Goal: Information Seeking & Learning: Find specific page/section

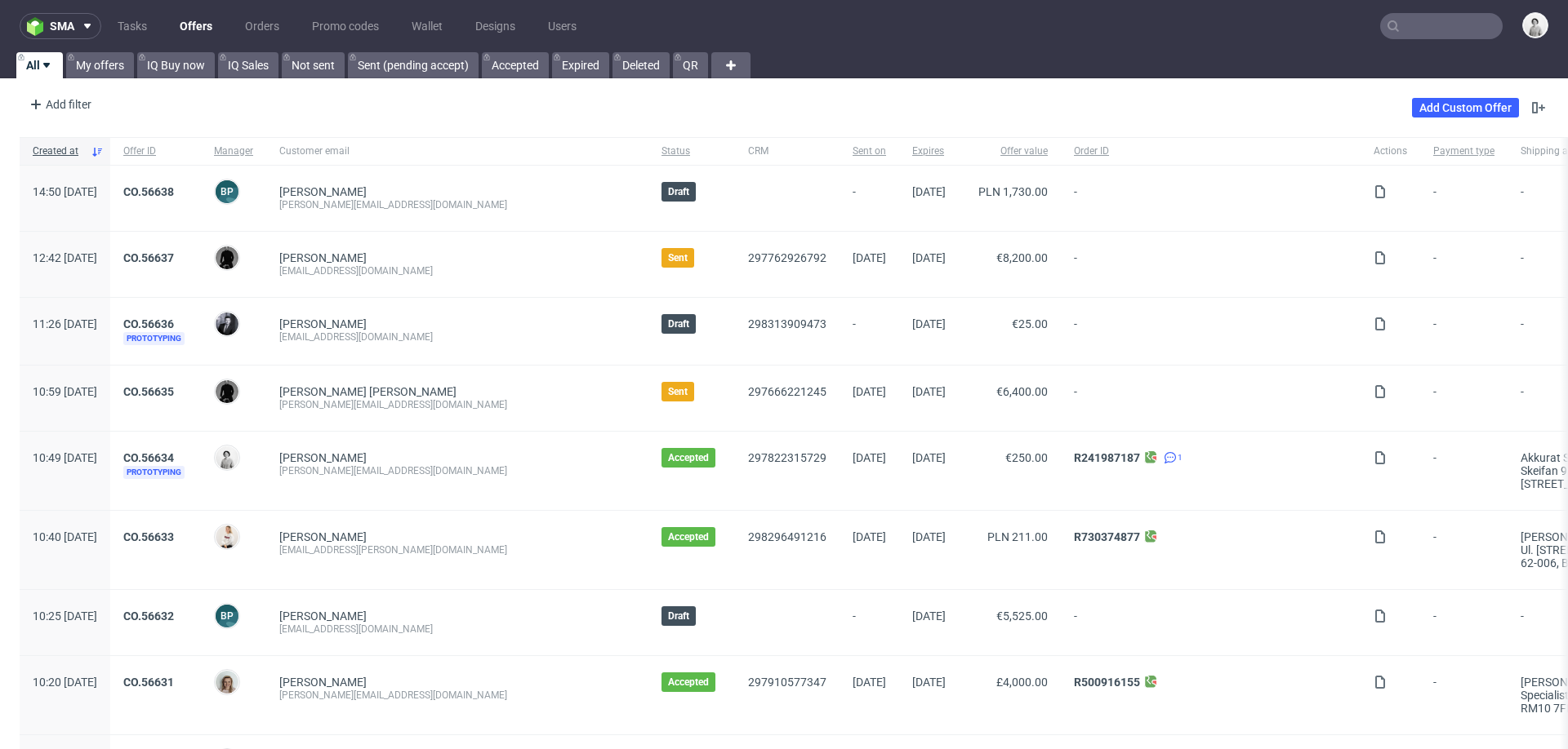
click at [1403, 33] on input "text" at bounding box center [1441, 26] width 122 height 26
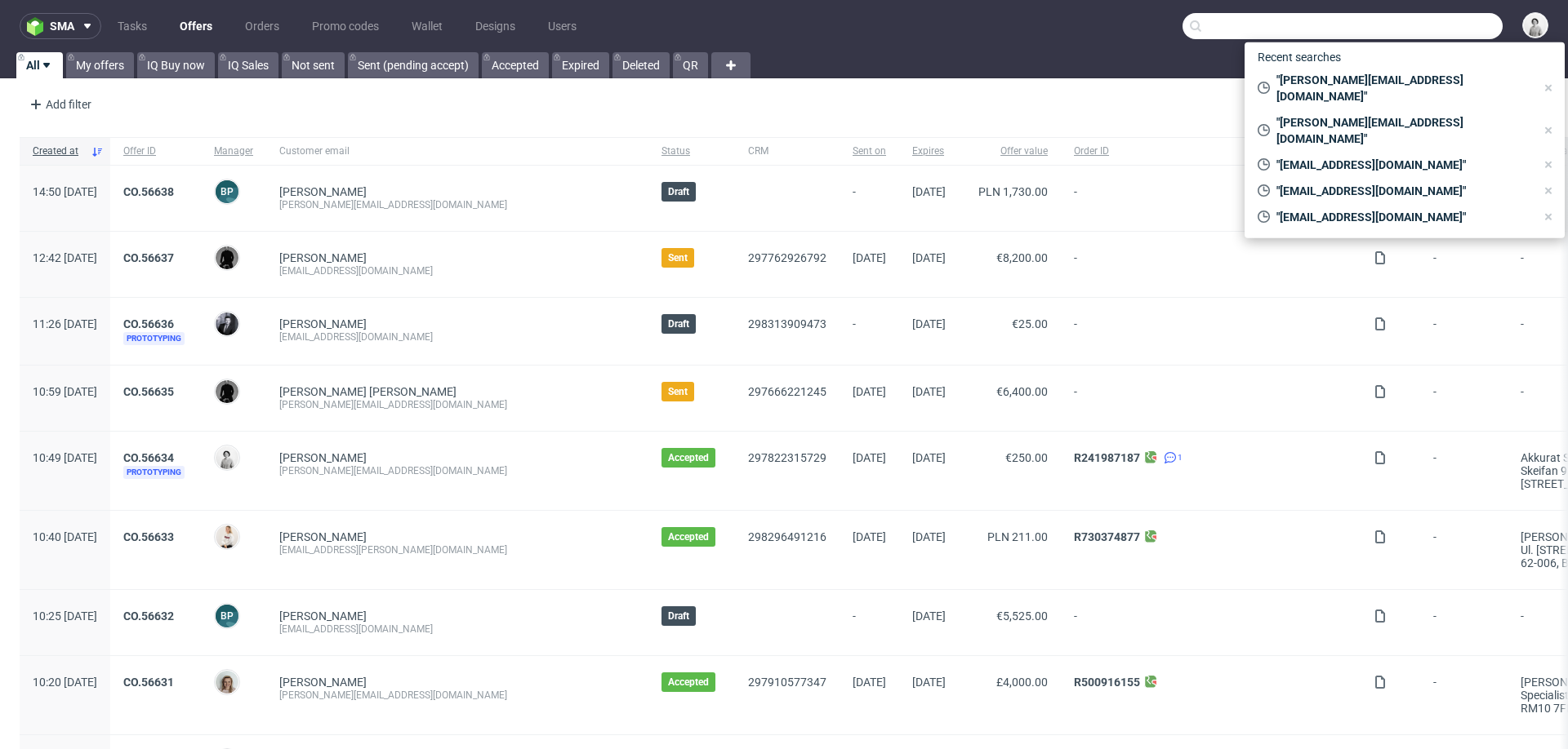
paste input "k.m.samsel@gmail.com"
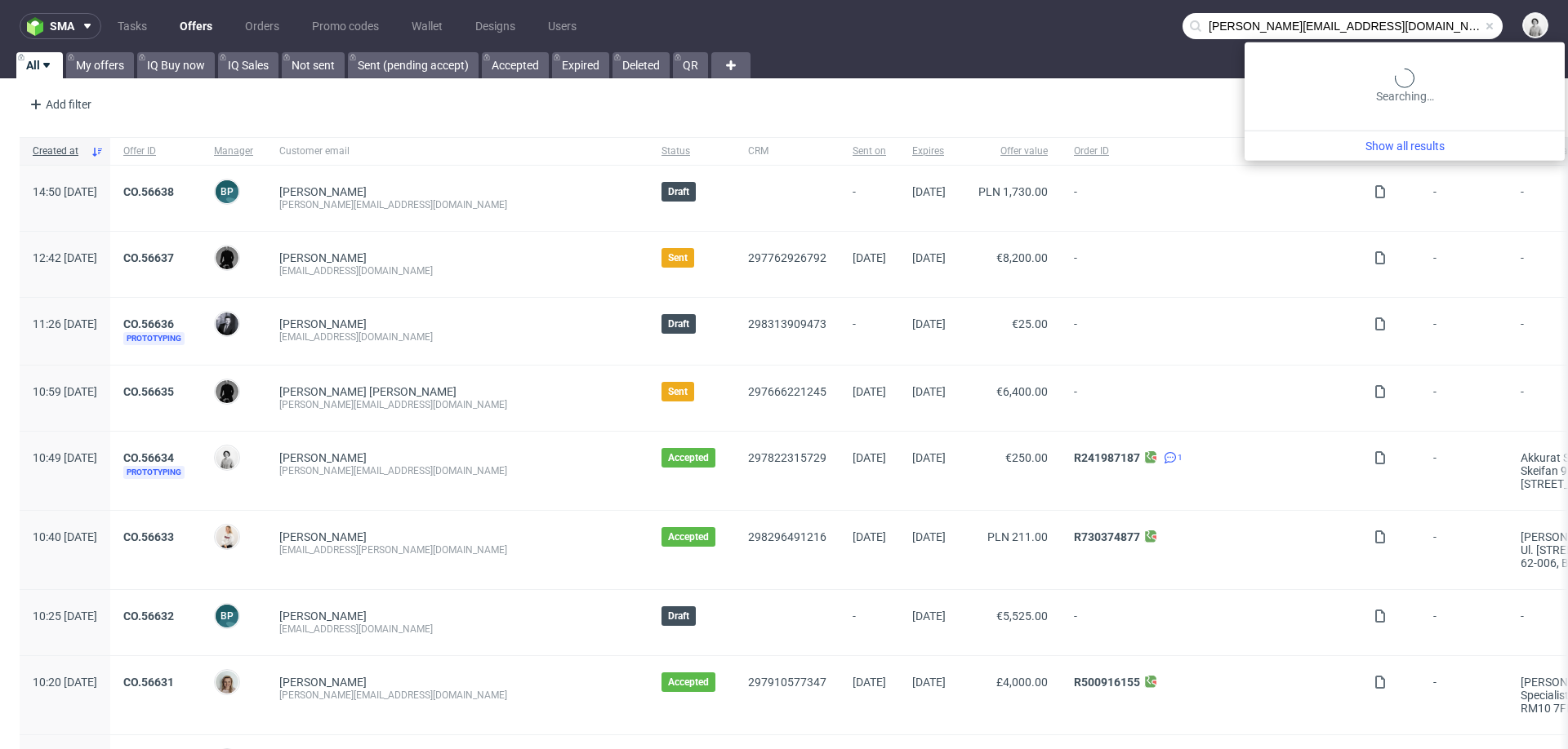
type input "[PERSON_NAME][EMAIL_ADDRESS][DOMAIN_NAME]"
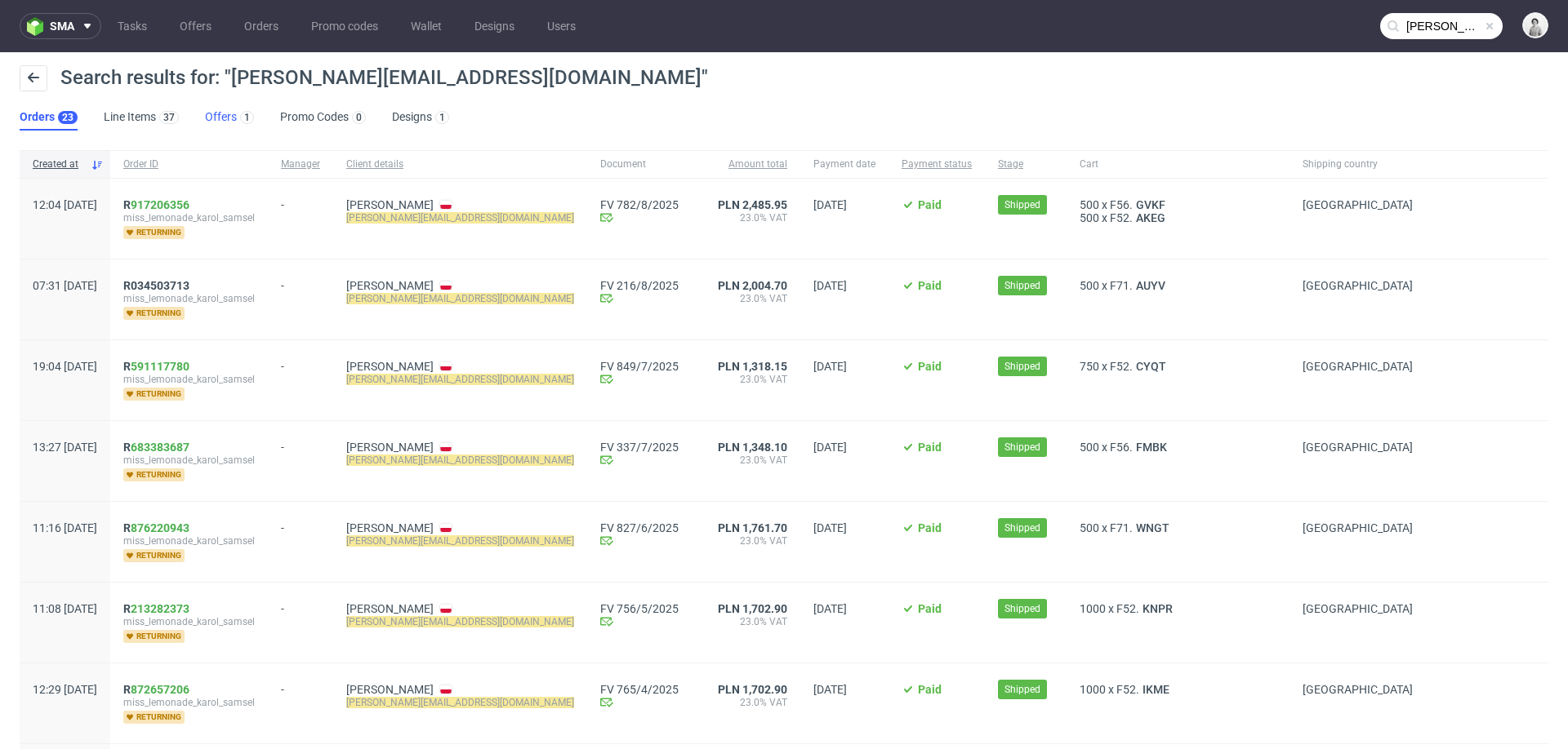
click at [220, 114] on link "Offers 1" at bounding box center [229, 117] width 49 height 26
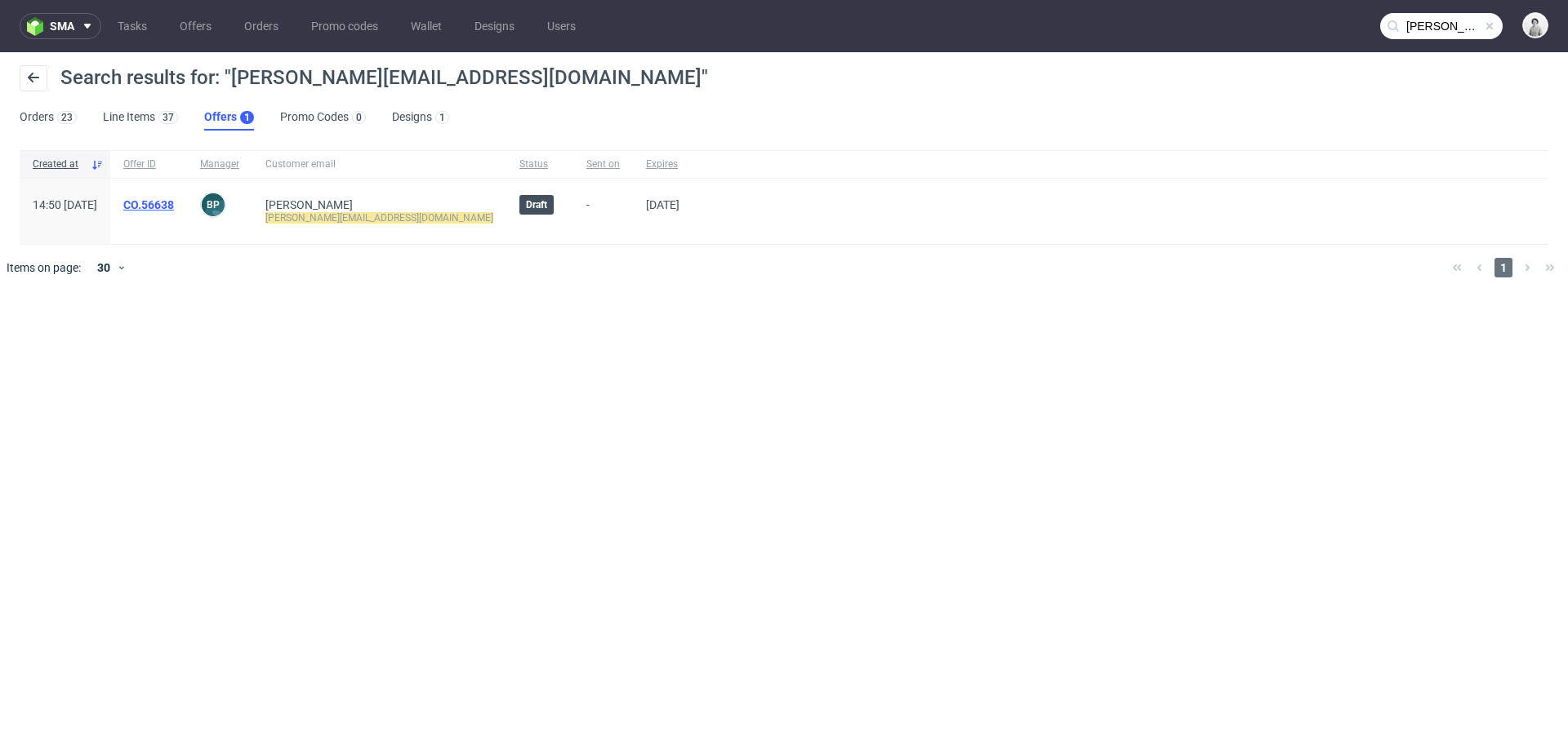
click at [174, 203] on link "CO.56638" at bounding box center [148, 205] width 51 height 13
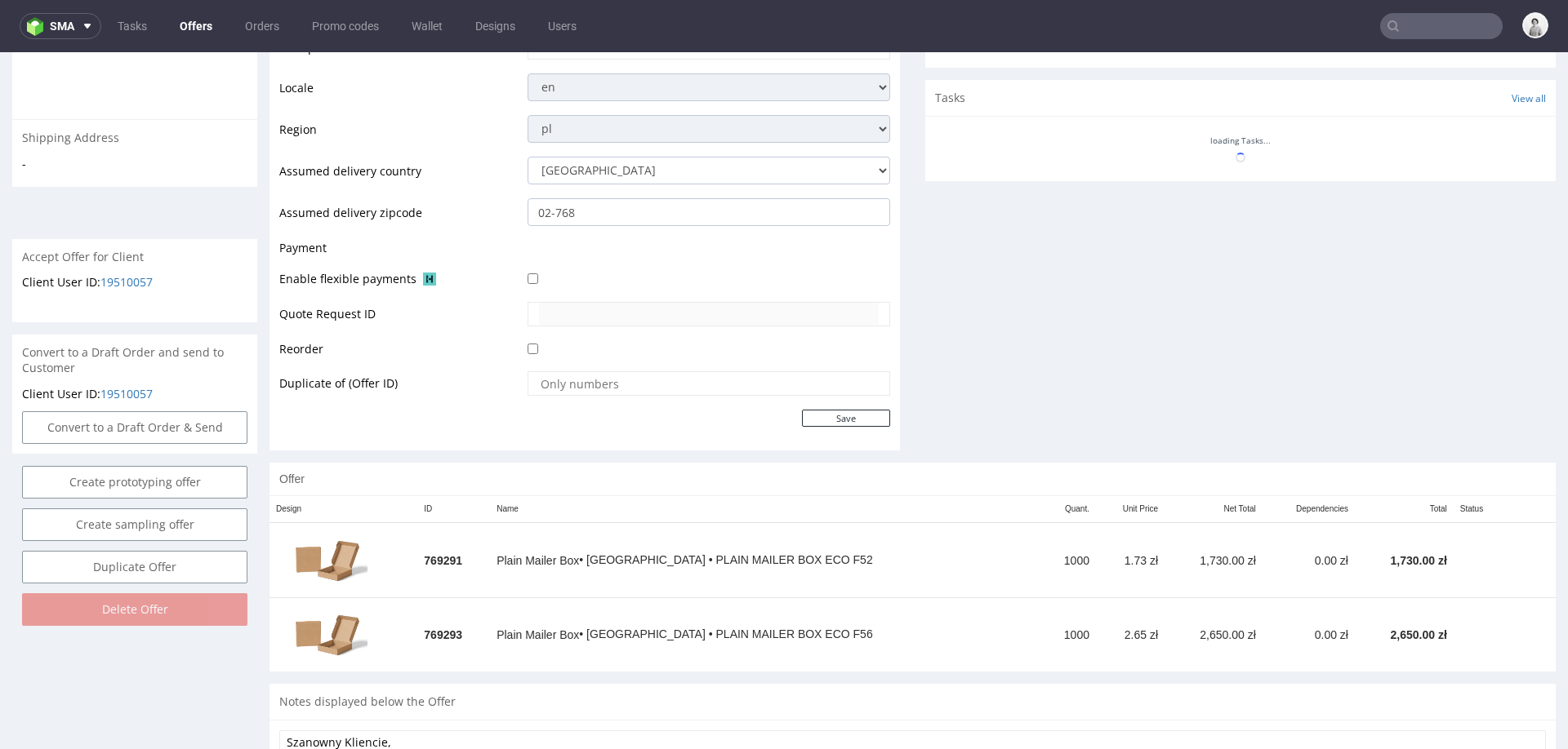
scroll to position [551, 0]
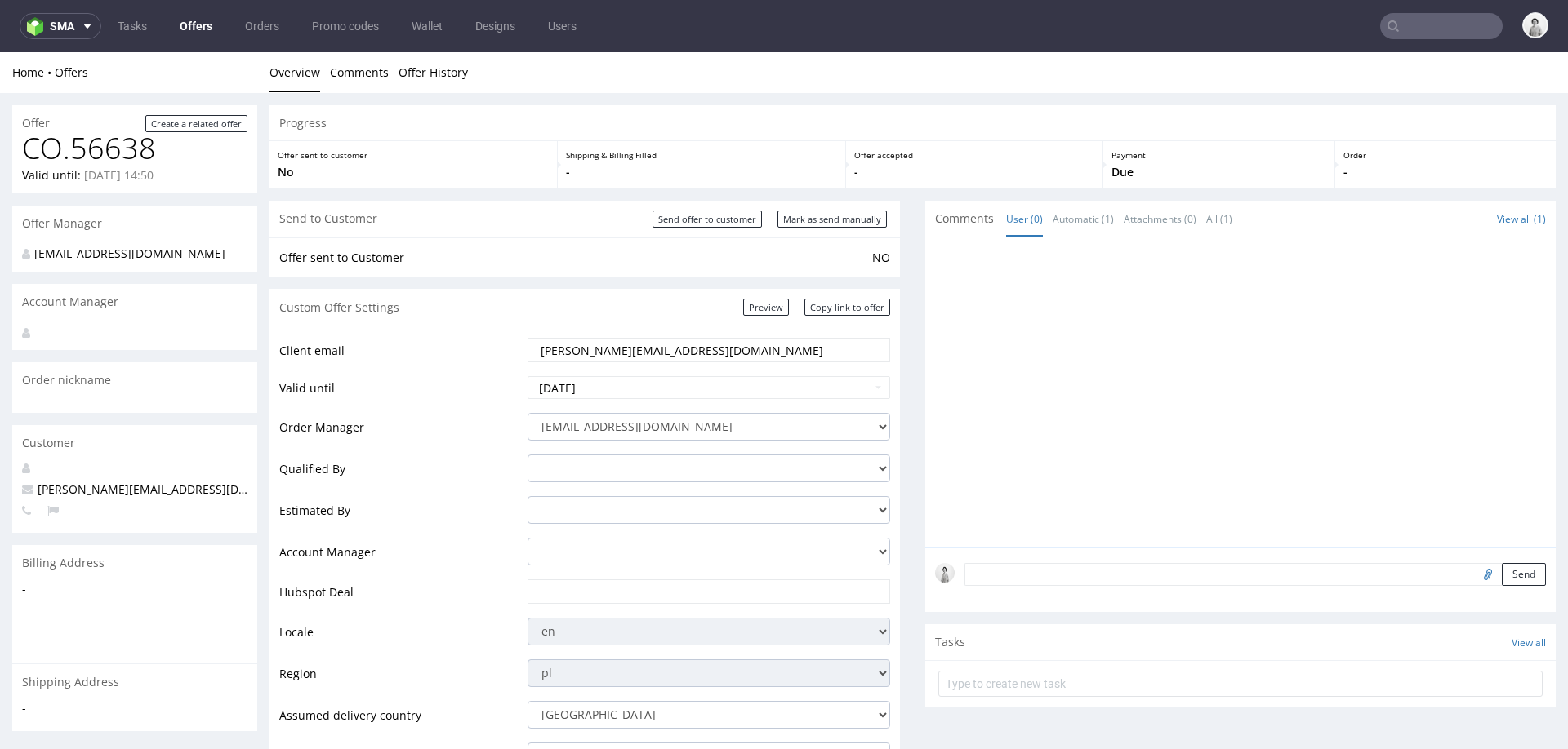
scroll to position [551, 0]
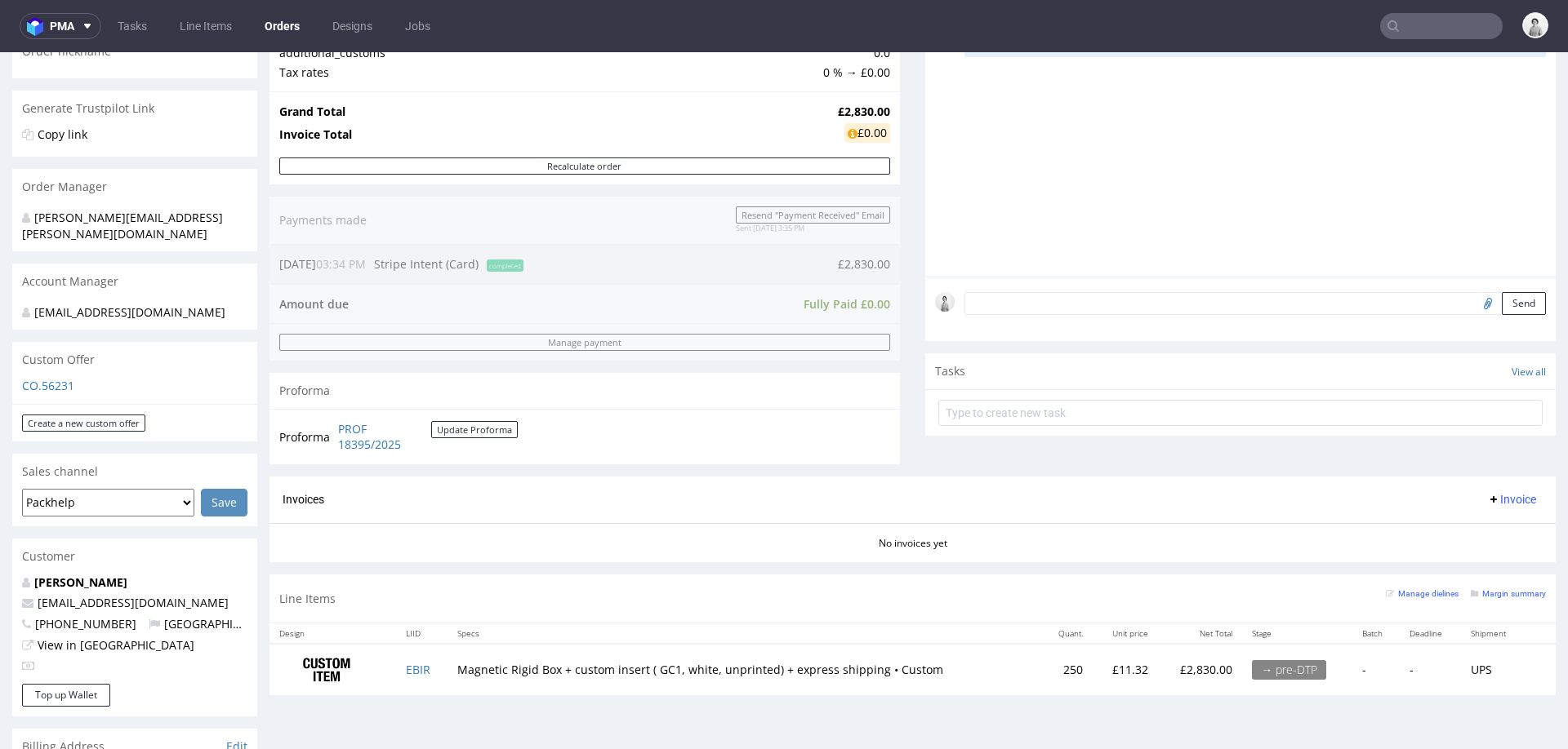
scroll to position [287, 0]
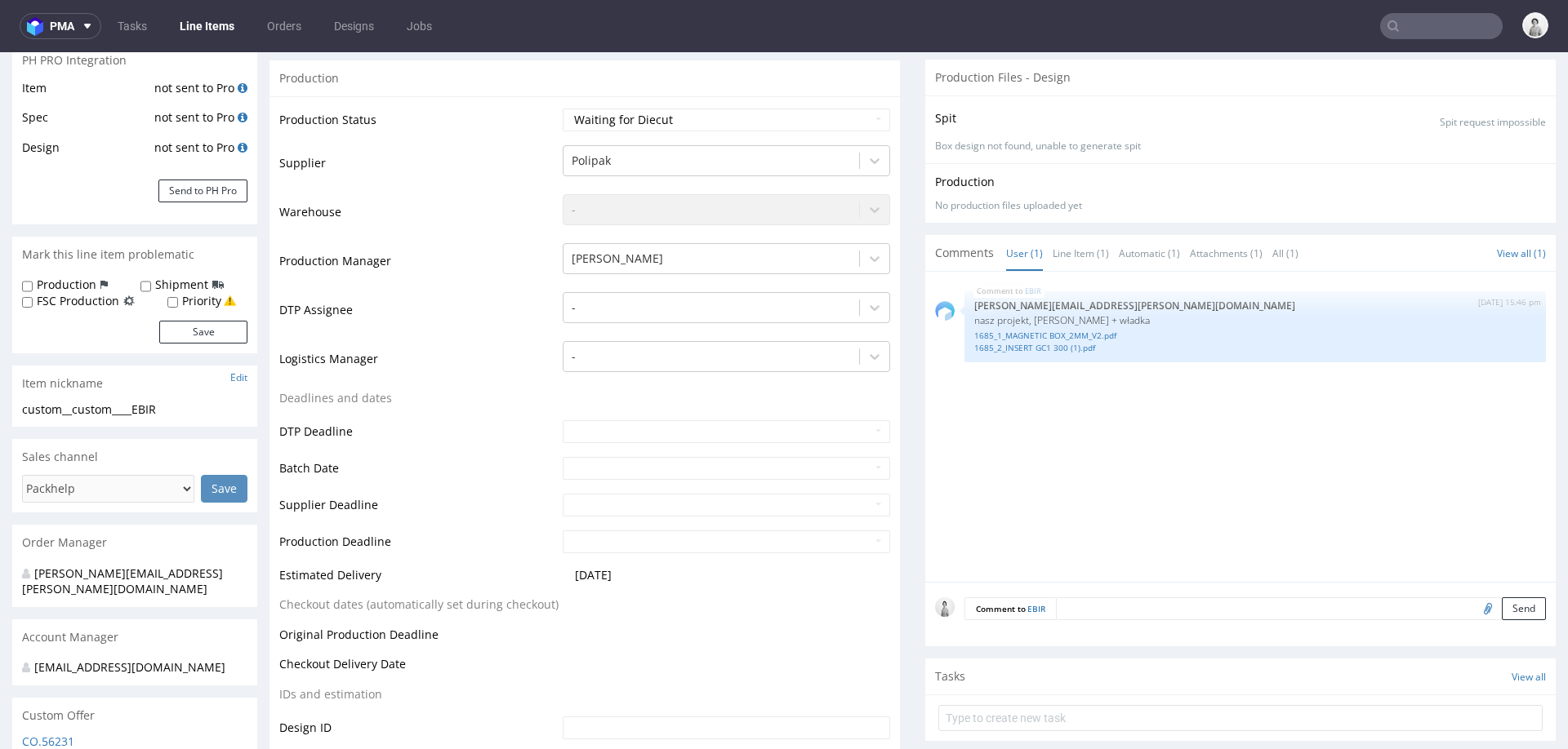
scroll to position [258, 0]
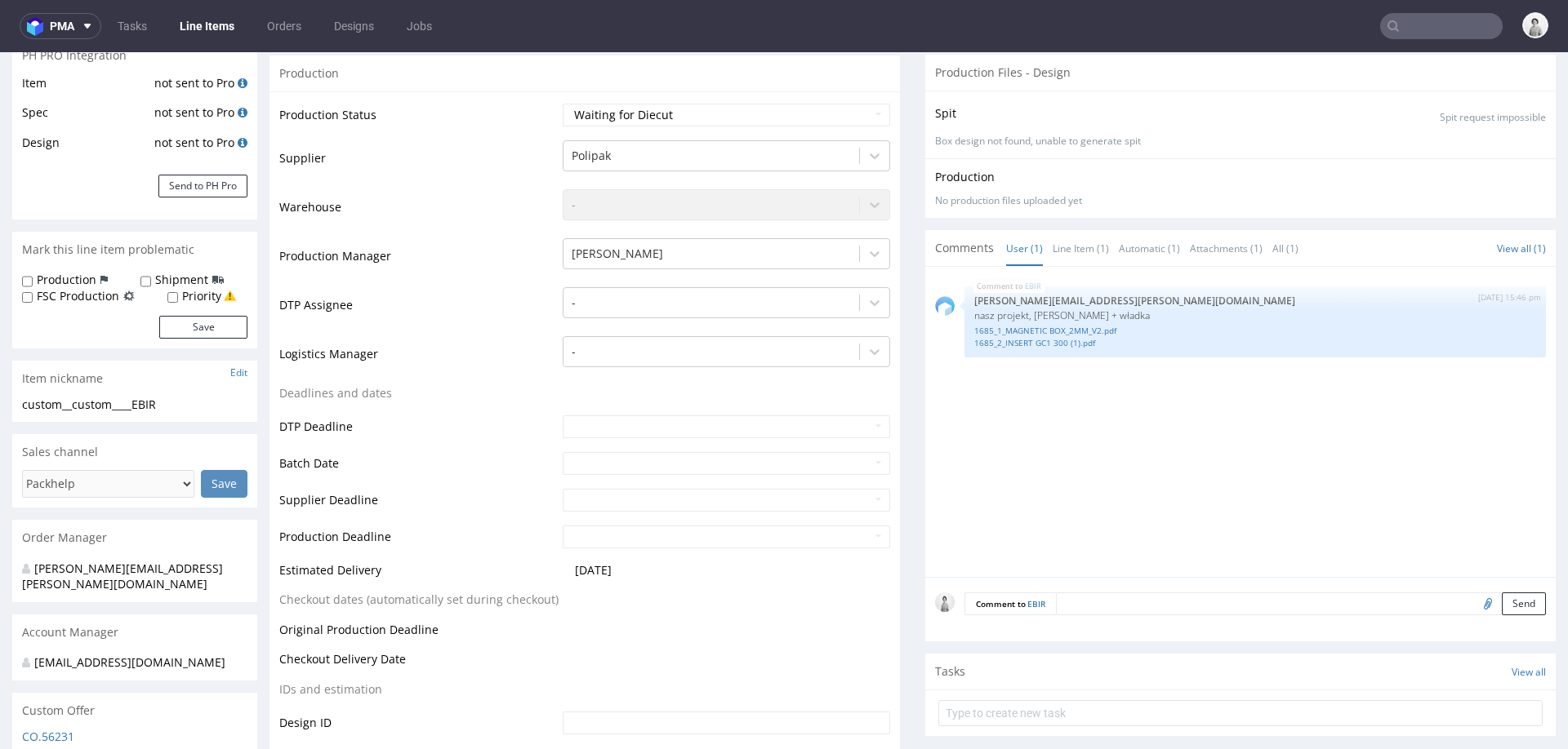
click at [1153, 593] on textarea at bounding box center [1301, 604] width 490 height 23
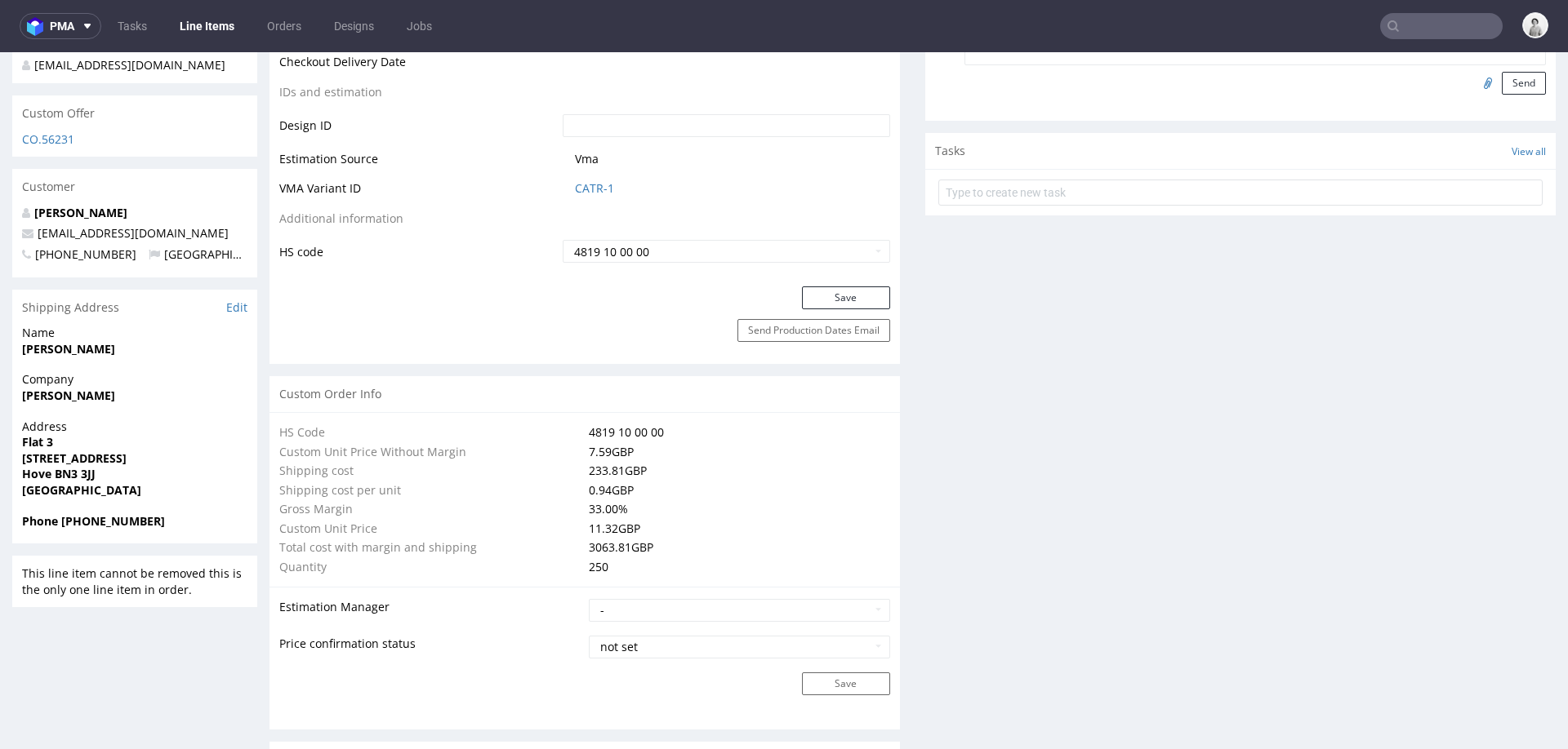
scroll to position [680, 0]
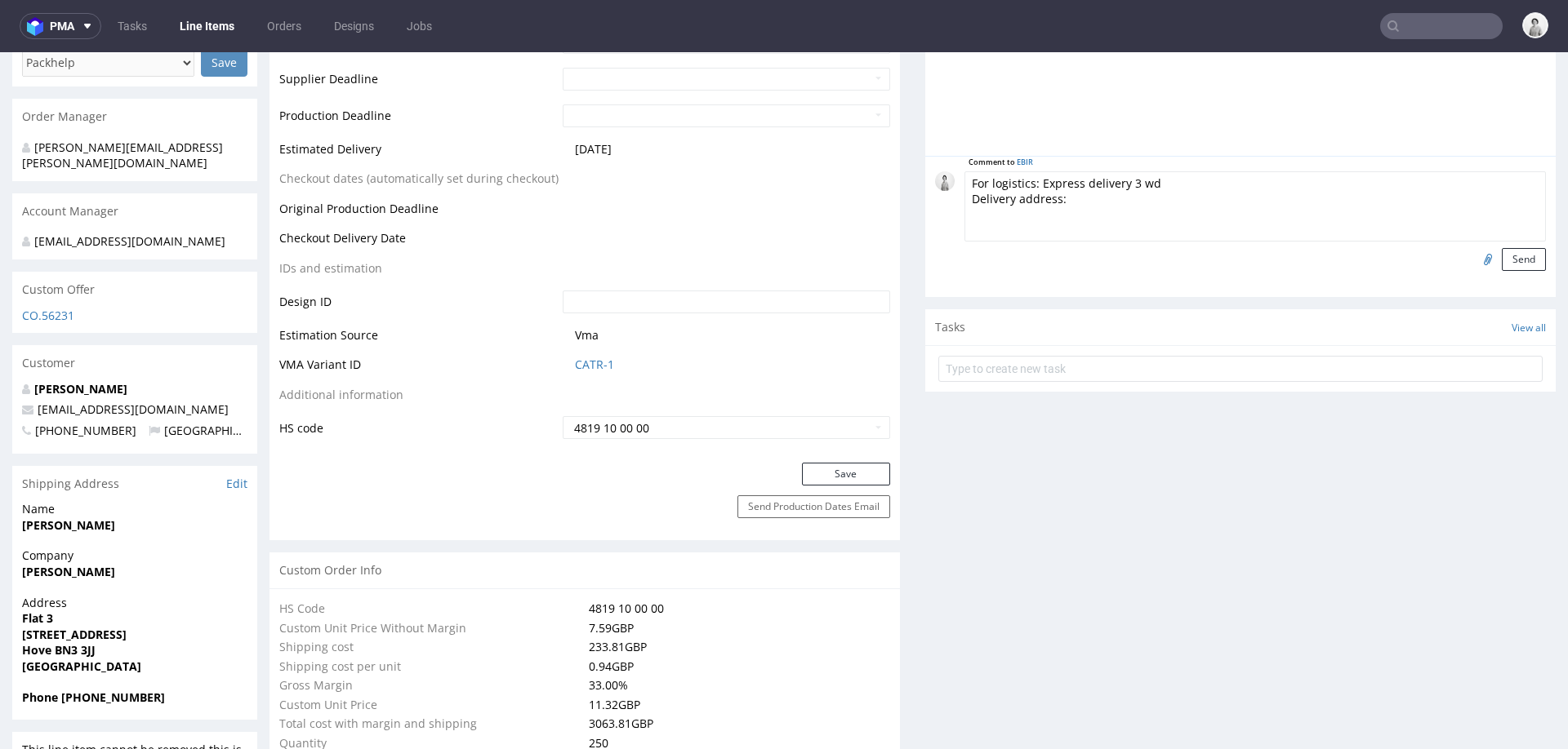
paste textarea "ROAD FREIGHT / EXPRESS COURIER** to POP-UP WAREHOUSE in CANNES DATES OF RECEPTI…"
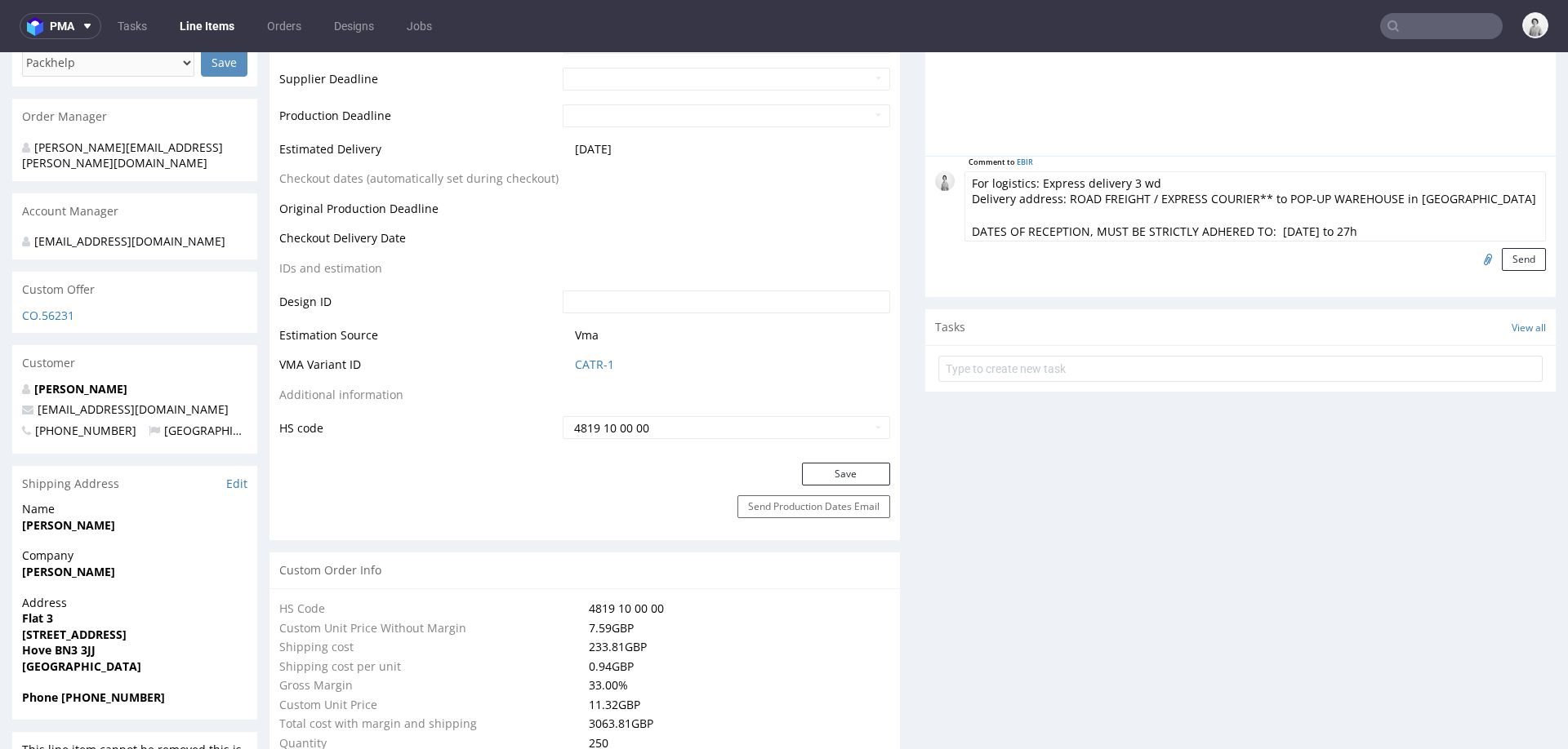
scroll to position [125, 0]
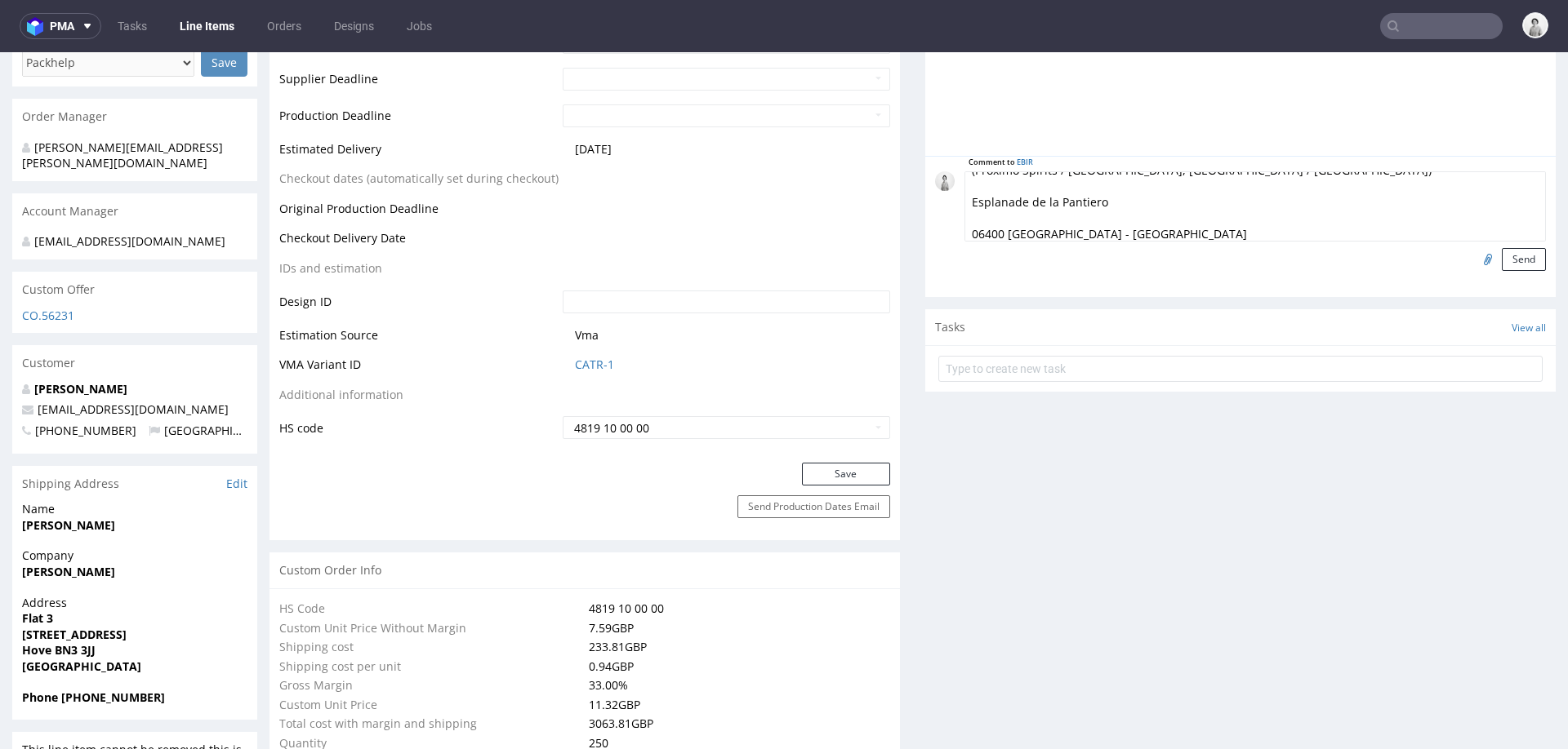
click at [1084, 216] on textarea "For logistics: Express delivery 3 wd Delivery address: ROAD FREIGHT / EXPRESS C…" at bounding box center [1255, 206] width 582 height 70
click at [1080, 197] on textarea "For logistics: Express delivery 3 wd Delivery address: ROAD FREIGHT / EXPRESS C…" at bounding box center [1255, 206] width 582 height 70
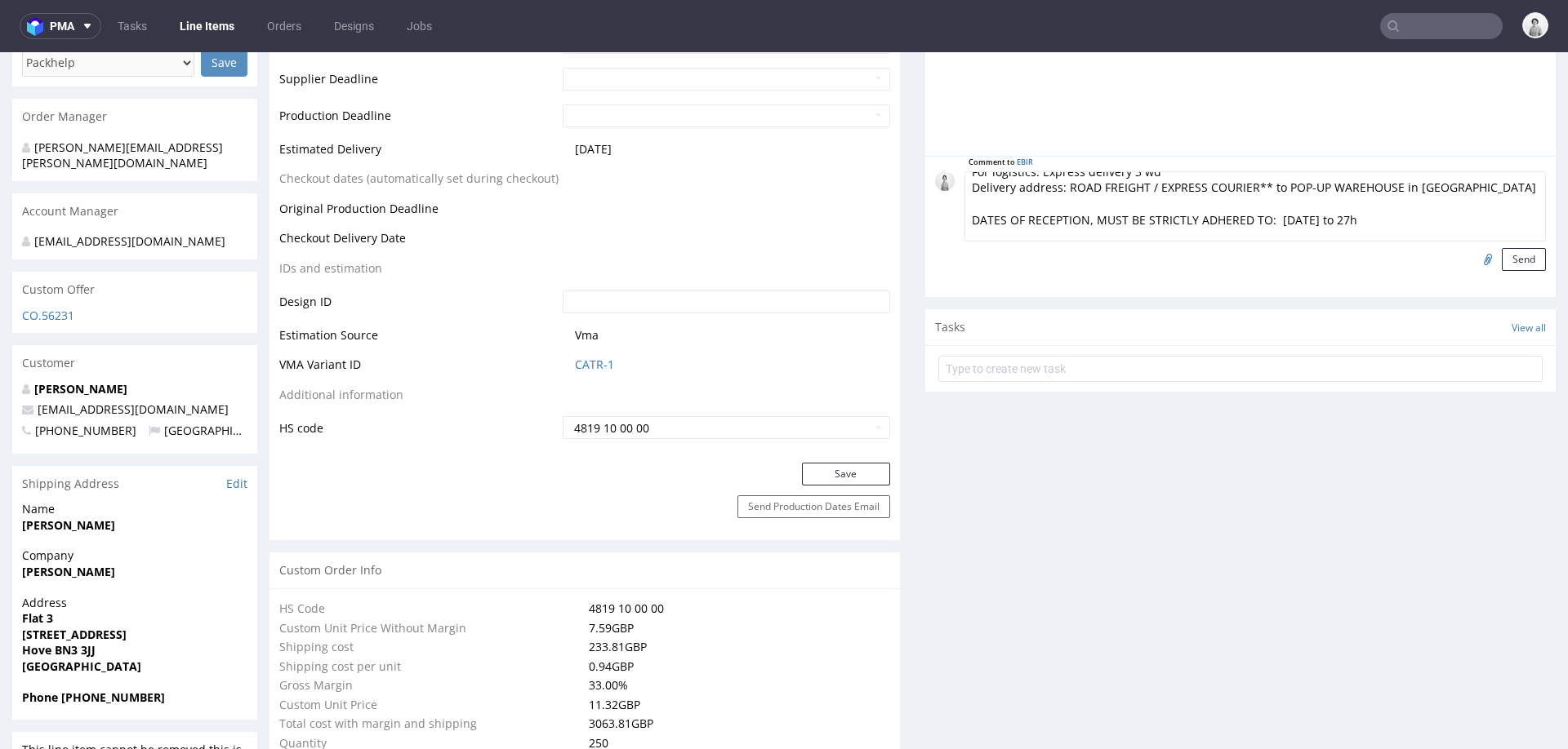
scroll to position [0, 0]
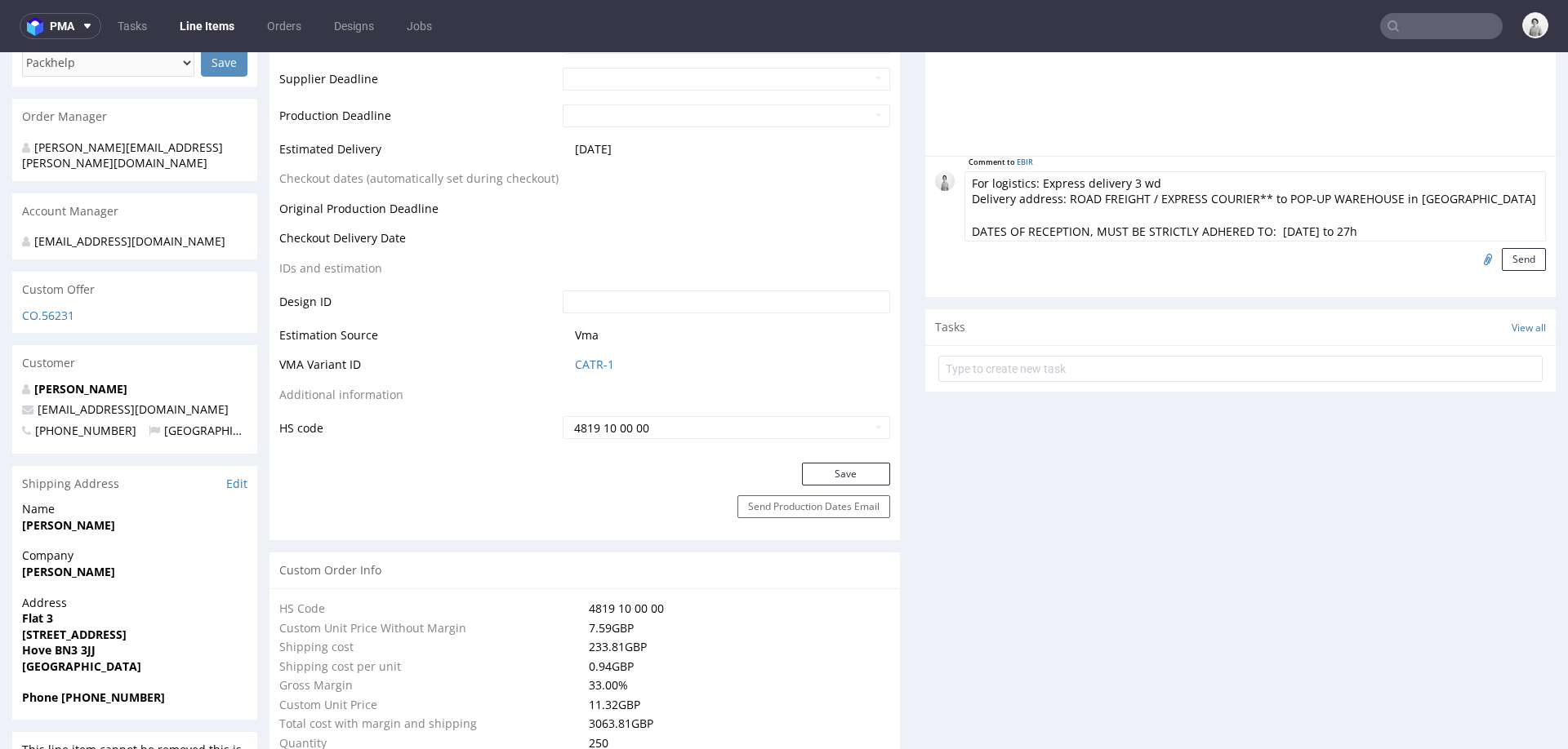
click at [1079, 212] on textarea "For logistics: Express delivery 3 wd Delivery address: ROAD FREIGHT / EXPRESS C…" at bounding box center [1255, 206] width 582 height 70
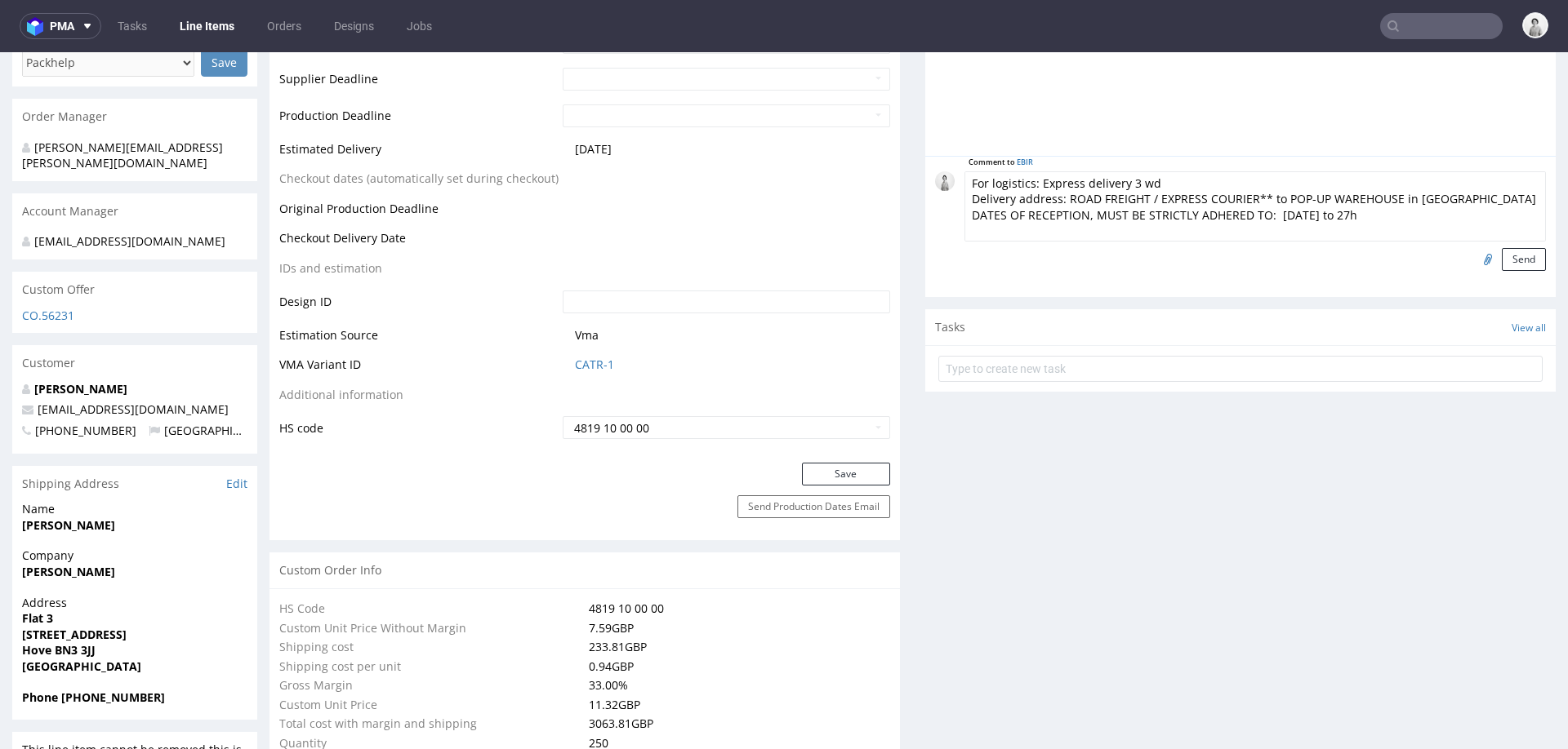
click at [1082, 232] on textarea "For logistics: Express delivery 3 wd Delivery address: ROAD FREIGHT / EXPRESS C…" at bounding box center [1255, 206] width 582 height 70
click at [1058, 191] on textarea "For logistics: Express delivery 3 wd Delivery address: ROAD FREIGHT / EXPRESS C…" at bounding box center [1255, 206] width 582 height 70
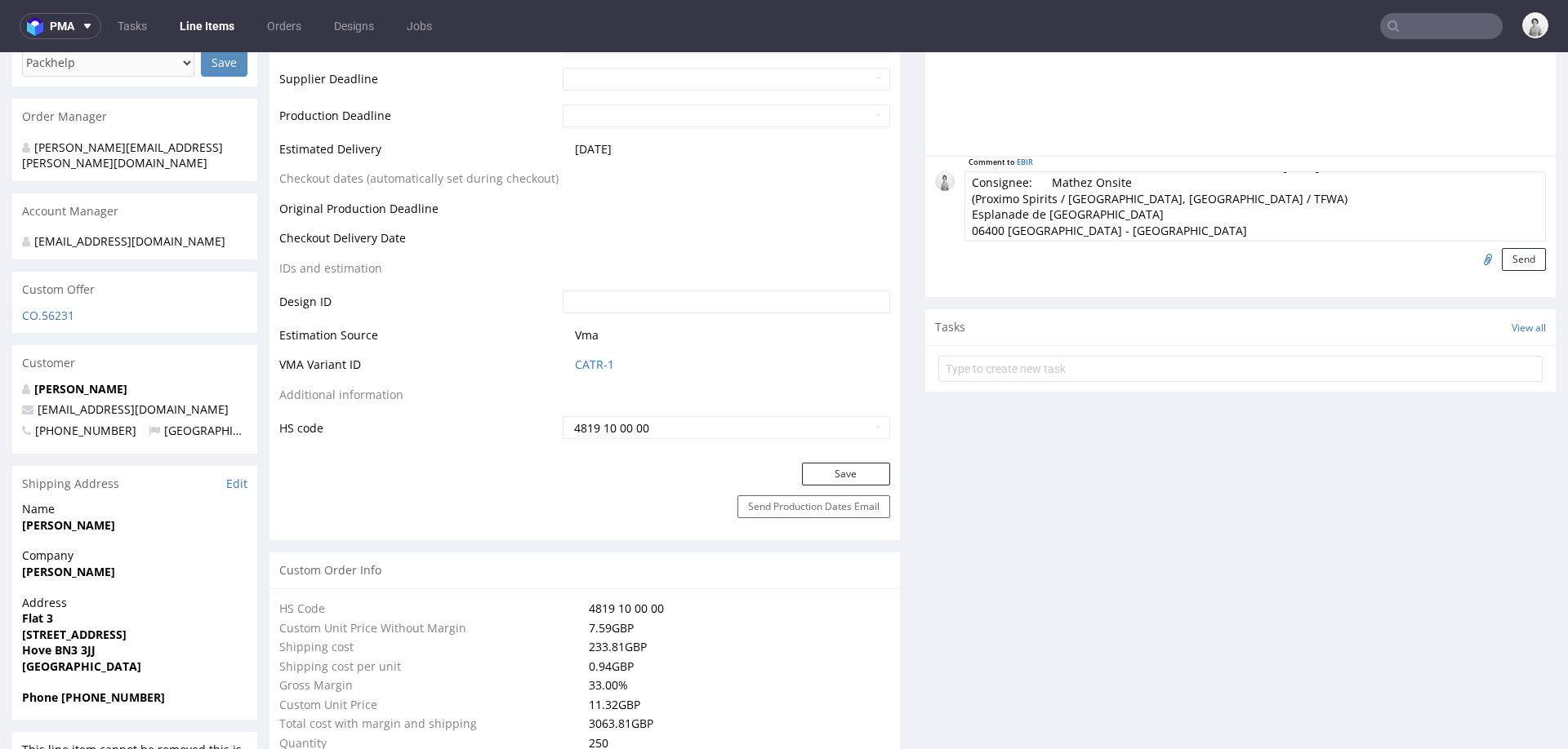
scroll to position [65, 0]
type textarea "For logistics: Express delivery 3 wd Delivery address: ROAD FREIGHT / EXPRESS C…"
click at [1506, 255] on button "Send" at bounding box center [1523, 260] width 44 height 23
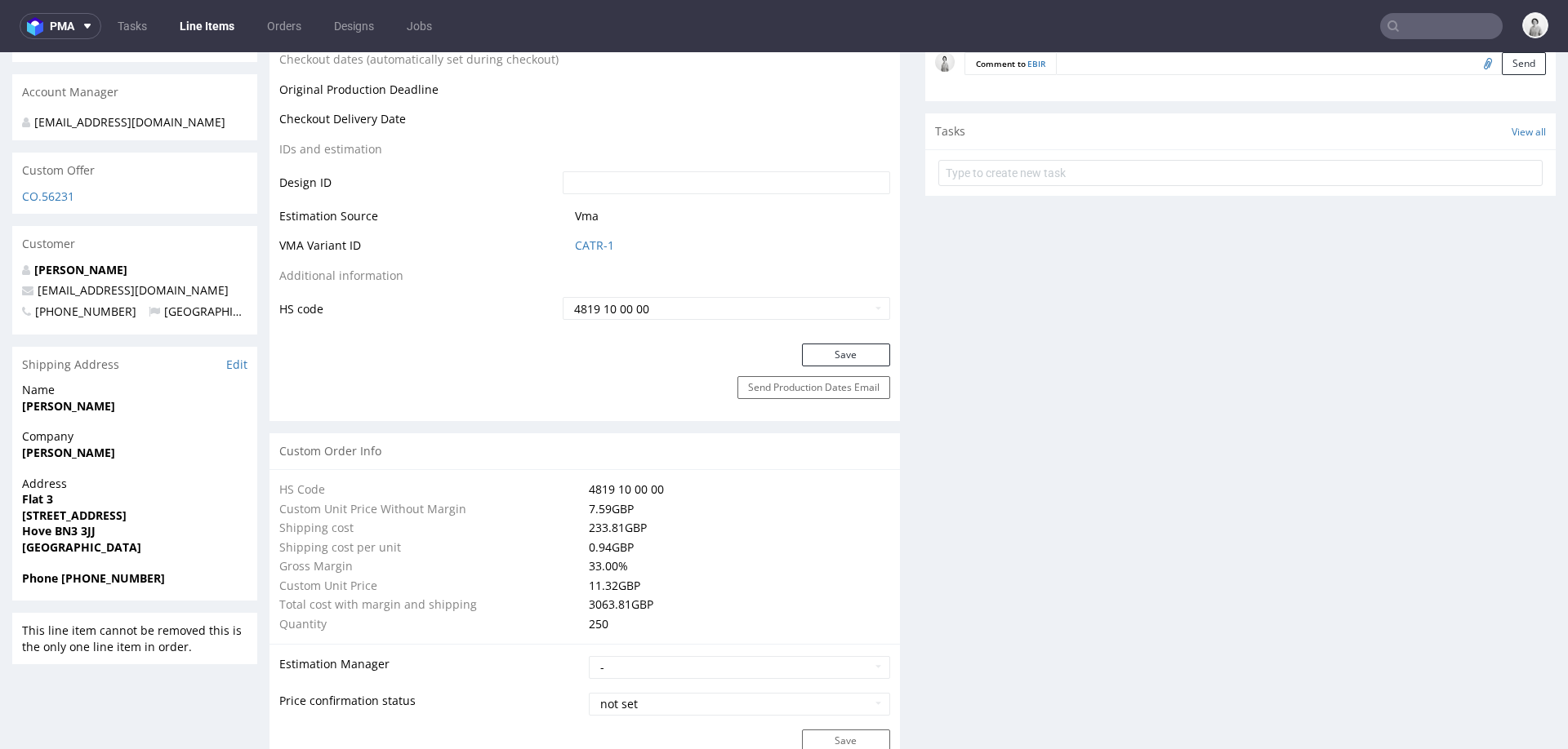
scroll to position [803, 0]
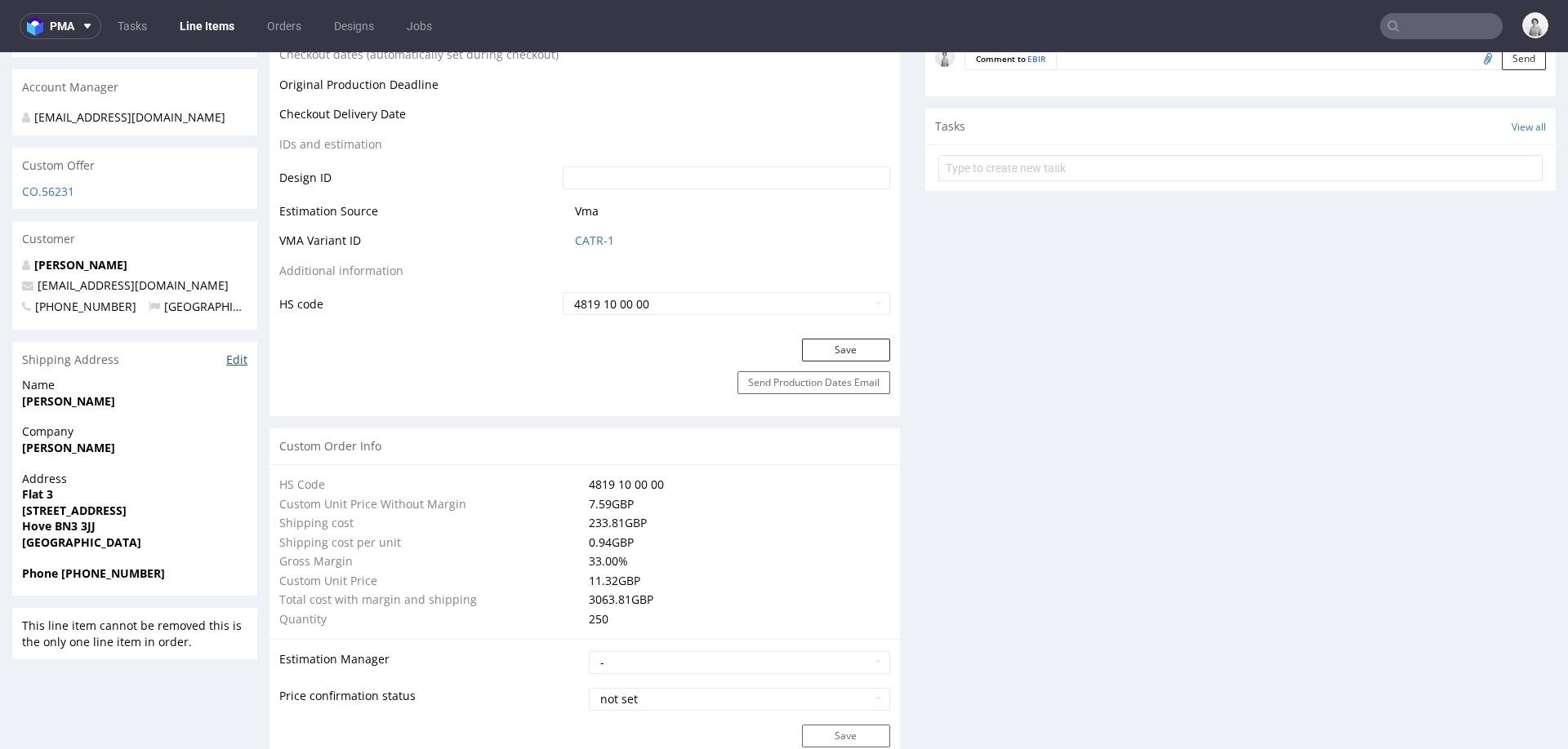
click at [238, 360] on link "Edit" at bounding box center [237, 360] width 21 height 16
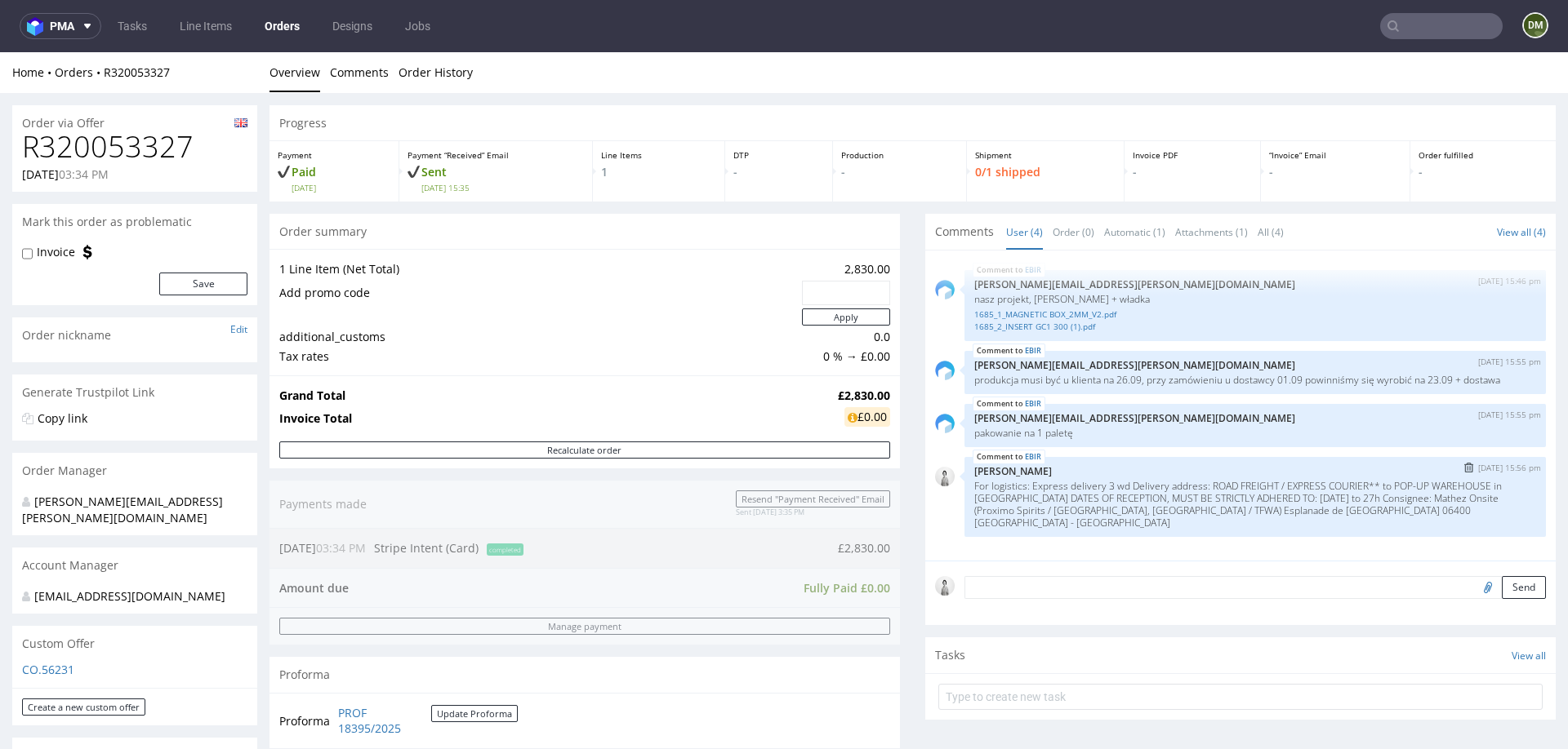
click at [1333, 509] on p "For logistics: Express delivery 3 wd Delivery address: ROAD FREIGHT / EXPRESS C…" at bounding box center [1255, 504] width 562 height 49
copy p "06400"
click at [975, 509] on p "For logistics: Express delivery 3 wd Delivery address: ROAD FREIGHT / EXPRESS C…" at bounding box center [1255, 504] width 562 height 49
drag, startPoint x: 964, startPoint y: 509, endPoint x: 1205, endPoint y: 509, distance: 241.0
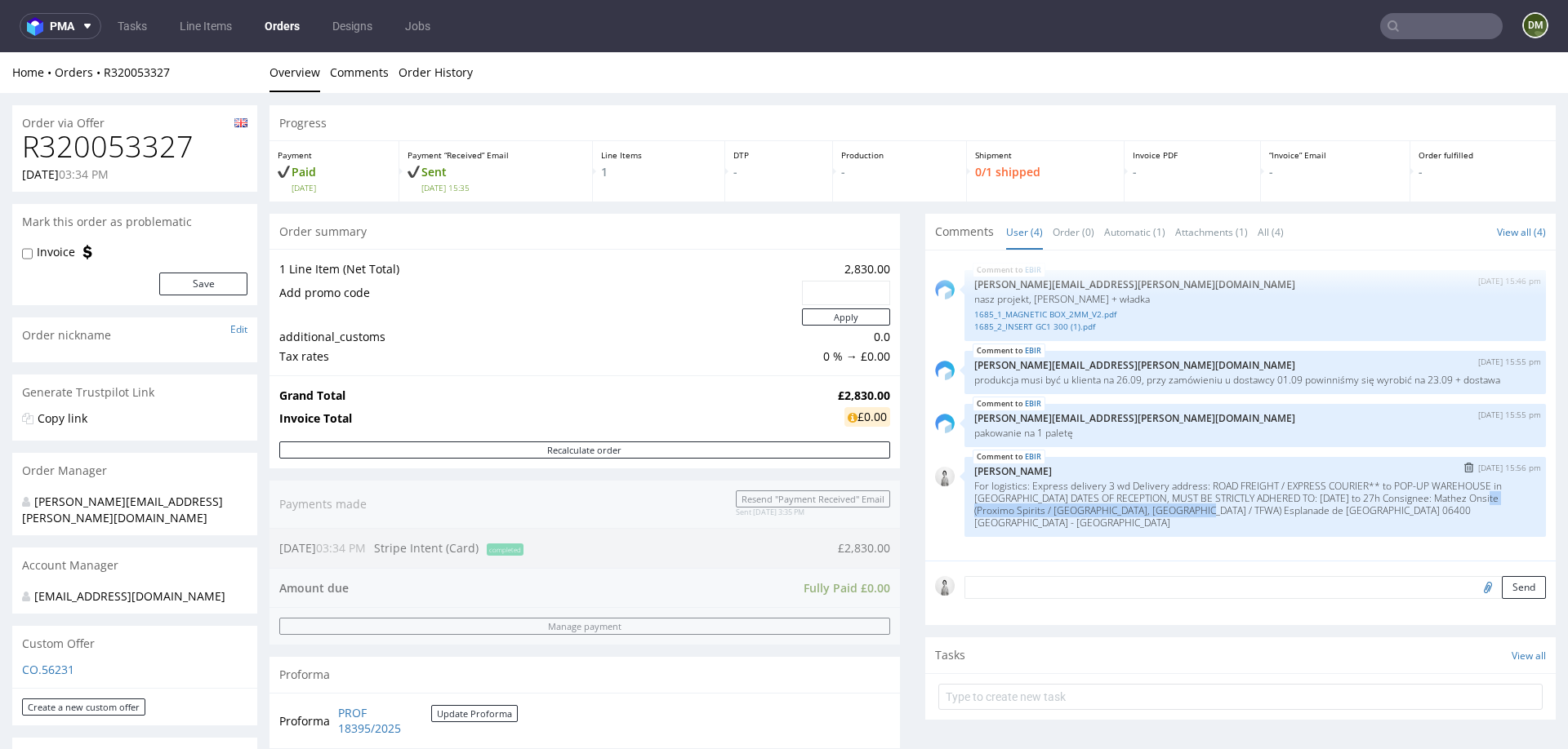
click at [1205, 509] on p "For logistics: Express delivery 3 wd Delivery address: ROAD FREIGHT / EXPRESS C…" at bounding box center [1255, 504] width 562 height 49
copy p "(Proximo Spirits / SUD Yacht, Harbour village / TFWA"
click at [1447, 500] on p "For logistics: Express delivery 3 wd Delivery address: ROAD FREIGHT / EXPRESS C…" at bounding box center [1255, 504] width 562 height 49
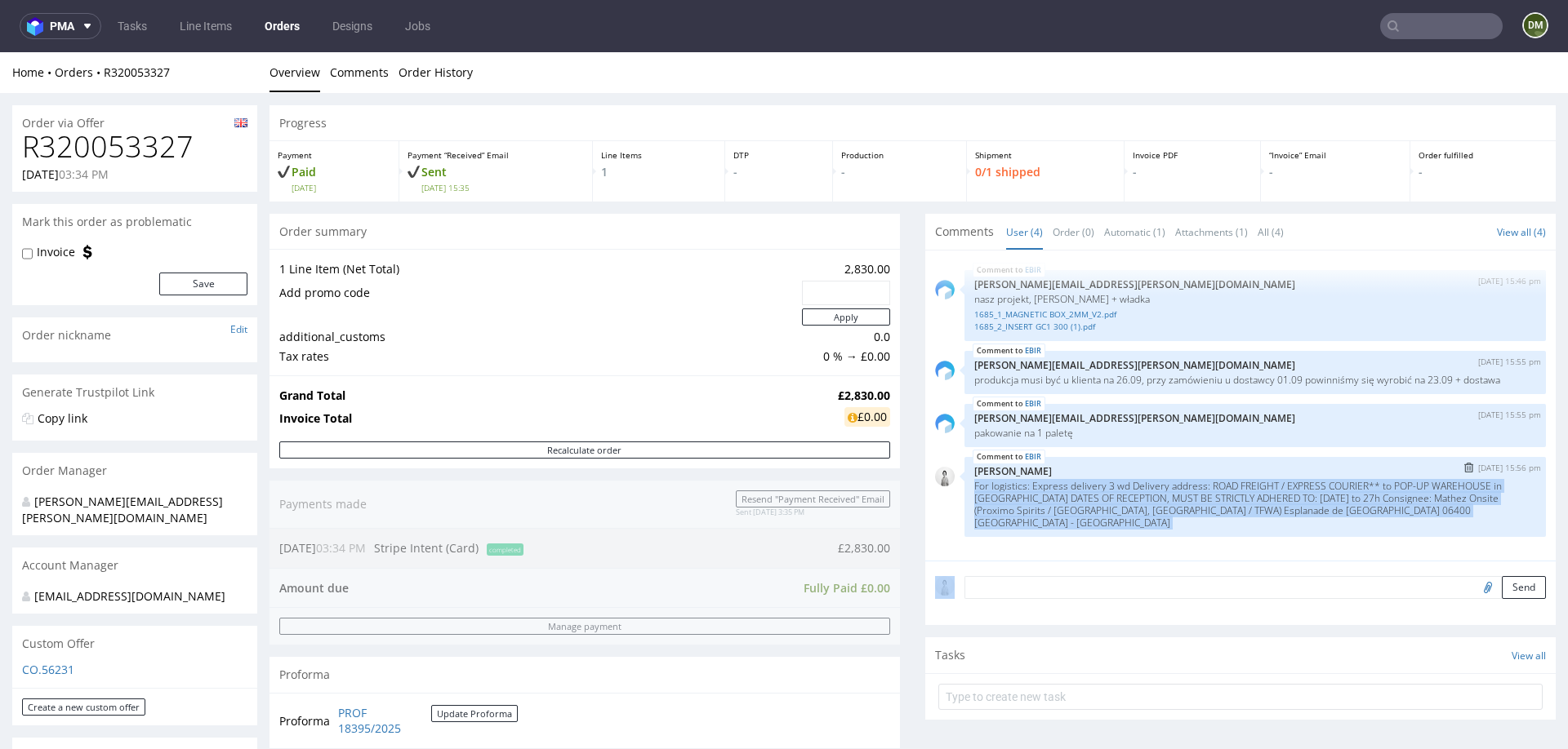
click at [1447, 500] on p "For logistics: Express delivery 3 wd Delivery address: ROAD FREIGHT / EXPRESS C…" at bounding box center [1255, 504] width 562 height 49
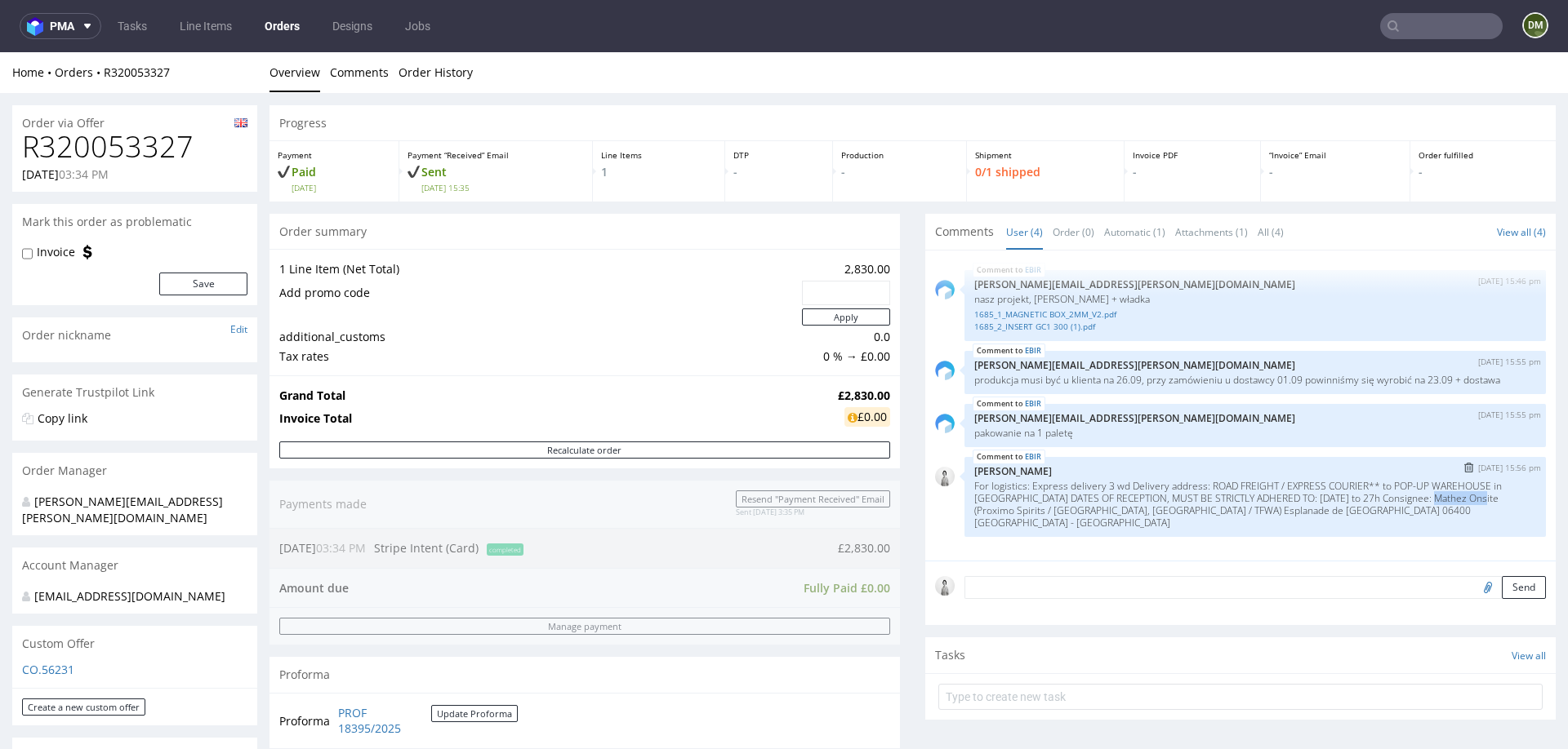
drag, startPoint x: 1438, startPoint y: 497, endPoint x: 1506, endPoint y: 497, distance: 68.0
click at [1506, 497] on p "For logistics: Express delivery 3 wd Delivery address: ROAD FREIGHT / EXPRESS C…" at bounding box center [1255, 504] width 562 height 49
copy p "Mathez Onsite"
drag, startPoint x: 1101, startPoint y: 510, endPoint x: 1205, endPoint y: 509, distance: 104.0
click at [1205, 509] on p "For logistics: Express delivery 3 wd Delivery address: ROAD FREIGHT / EXPRESS C…" at bounding box center [1255, 504] width 562 height 49
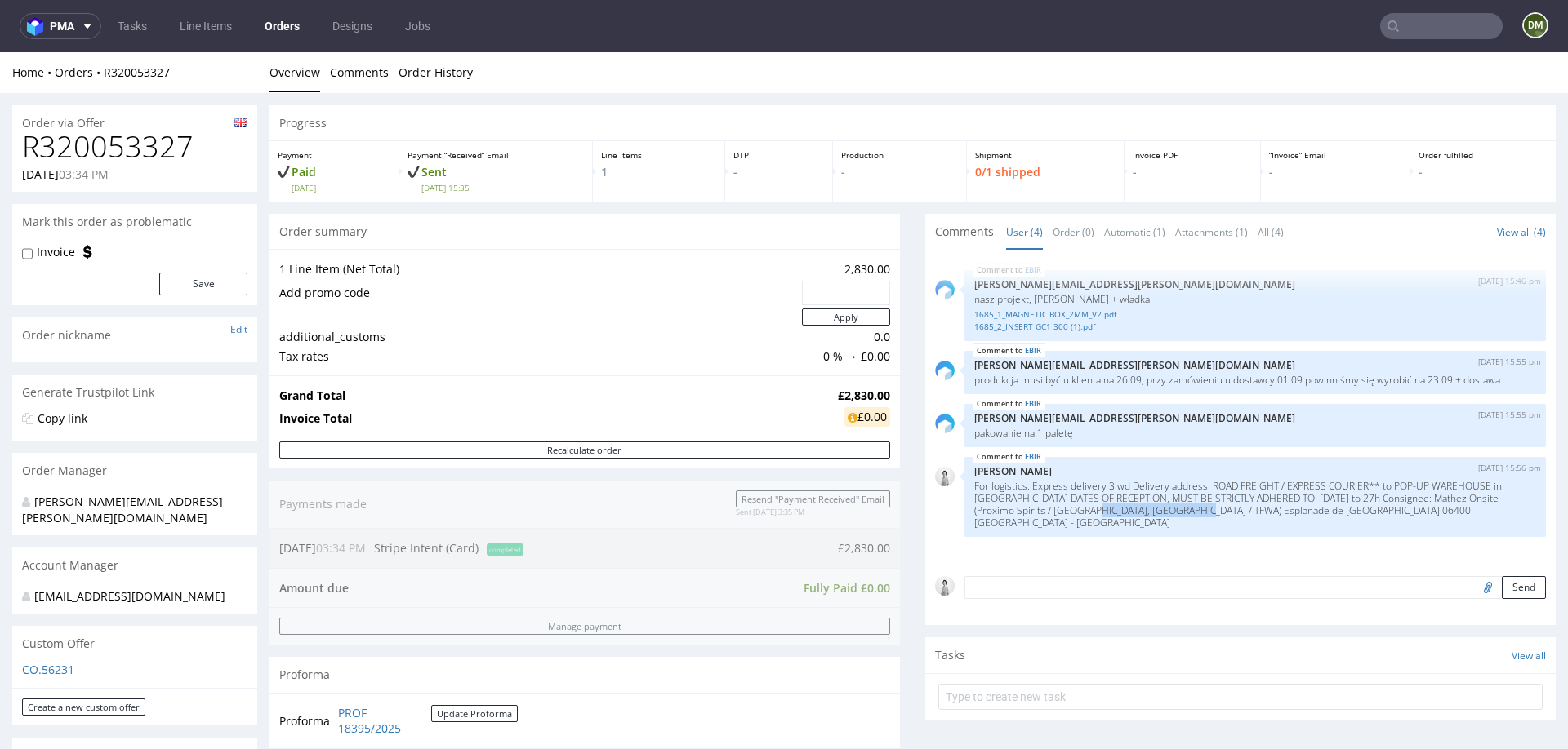
copy p "Harbour village / TFWA"
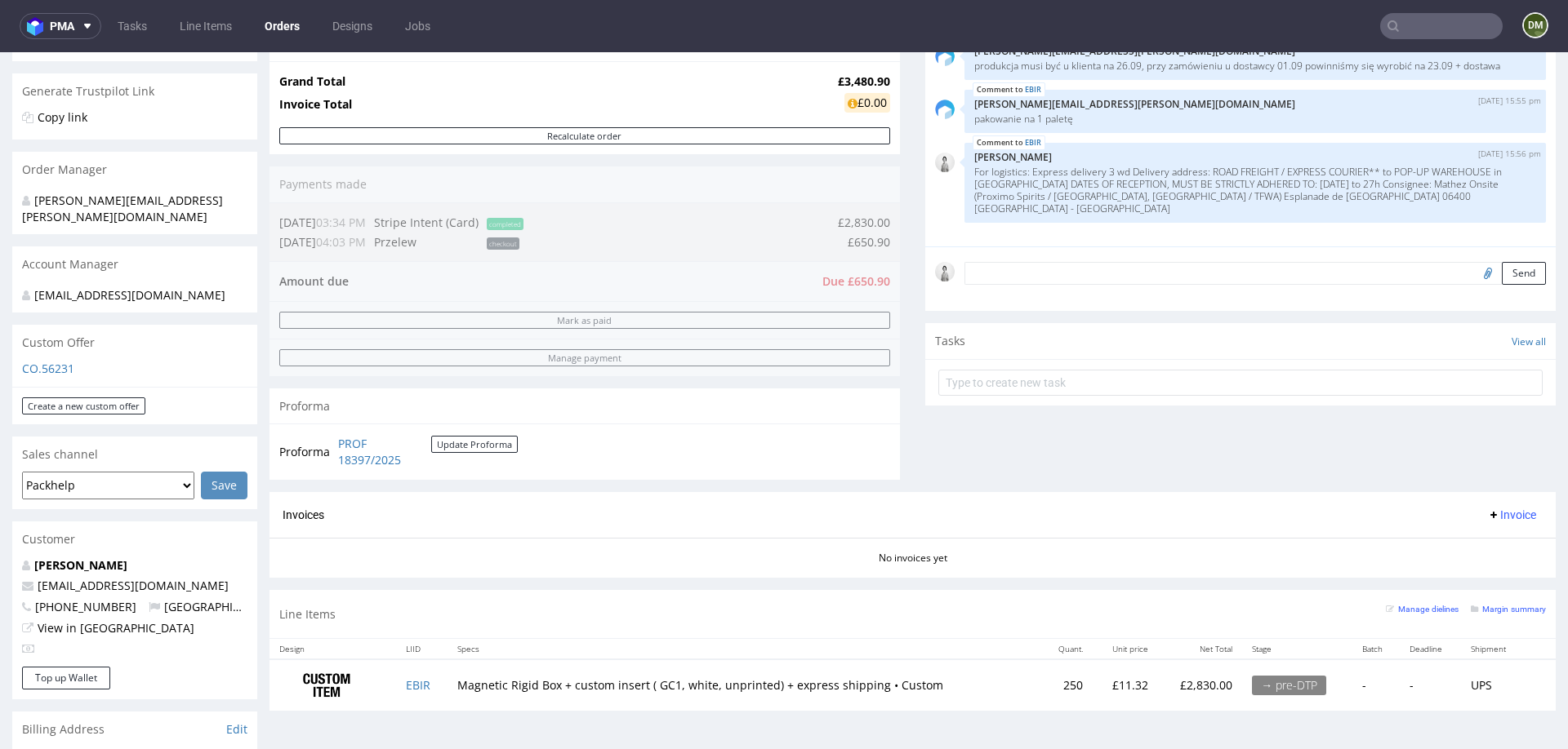
scroll to position [297, 0]
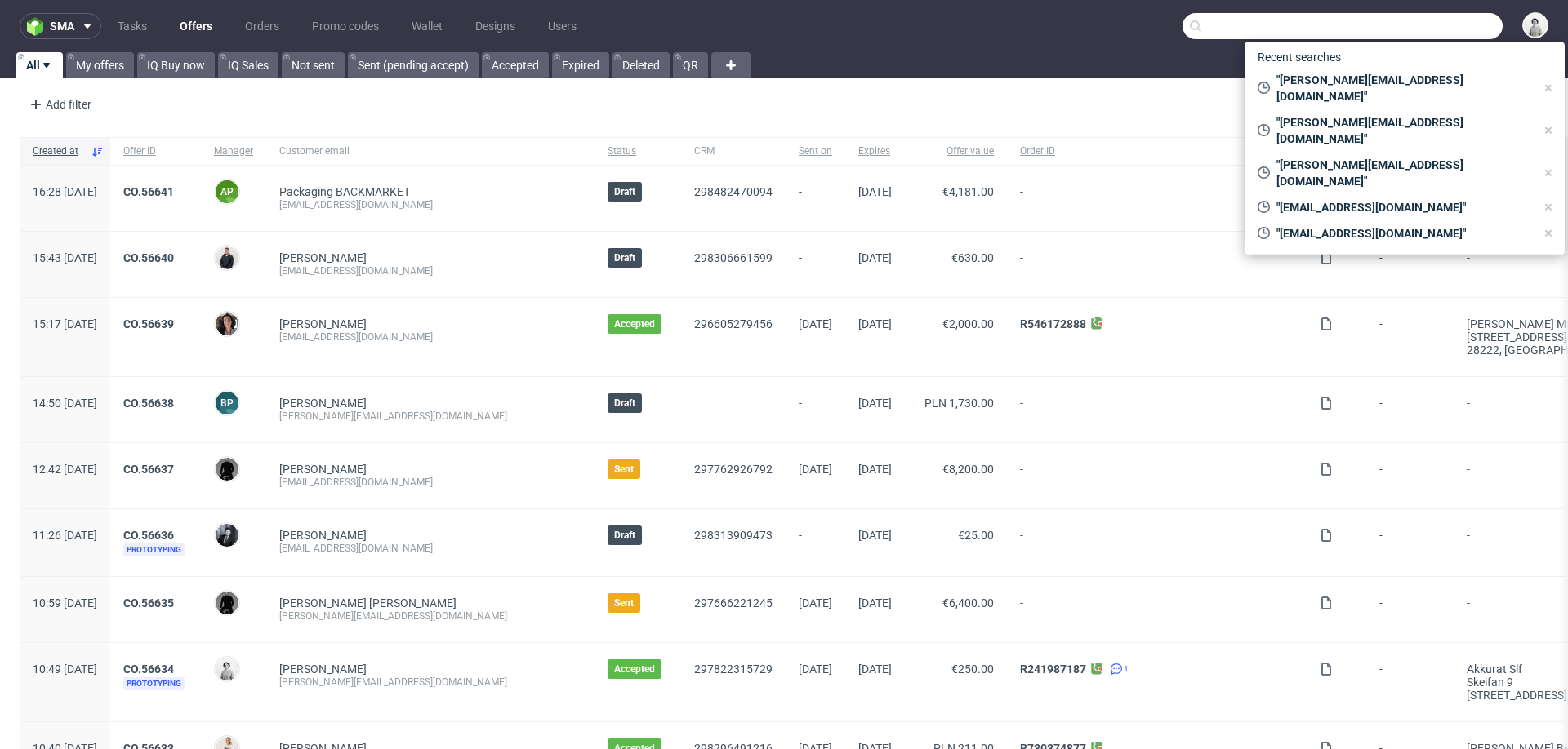
click at [1408, 24] on input "text" at bounding box center [1342, 26] width 320 height 26
paste input "[PERSON_NAME][EMAIL_ADDRESS][PERSON_NAME][DOMAIN_NAME]"
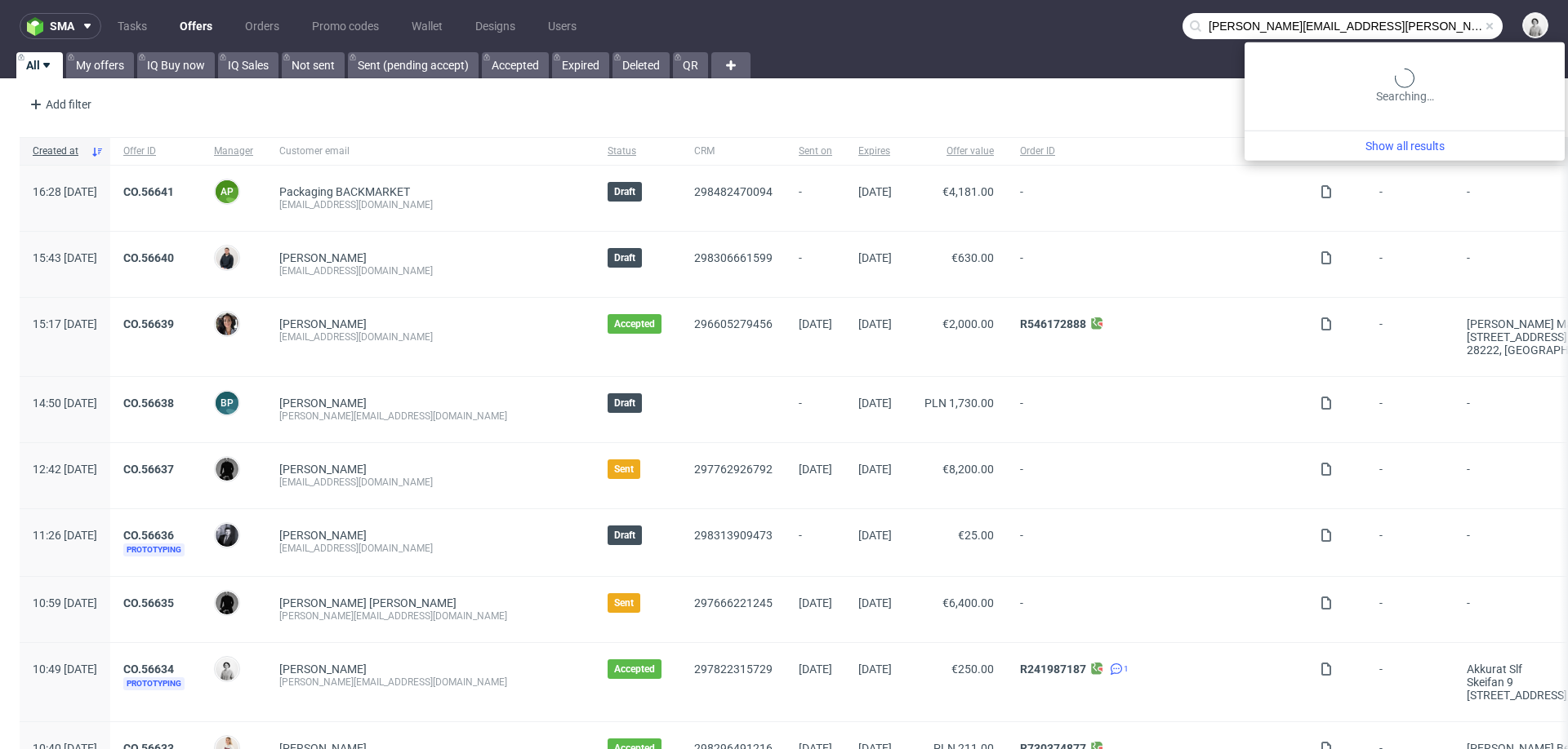
type input "[PERSON_NAME][EMAIL_ADDRESS][PERSON_NAME][DOMAIN_NAME]"
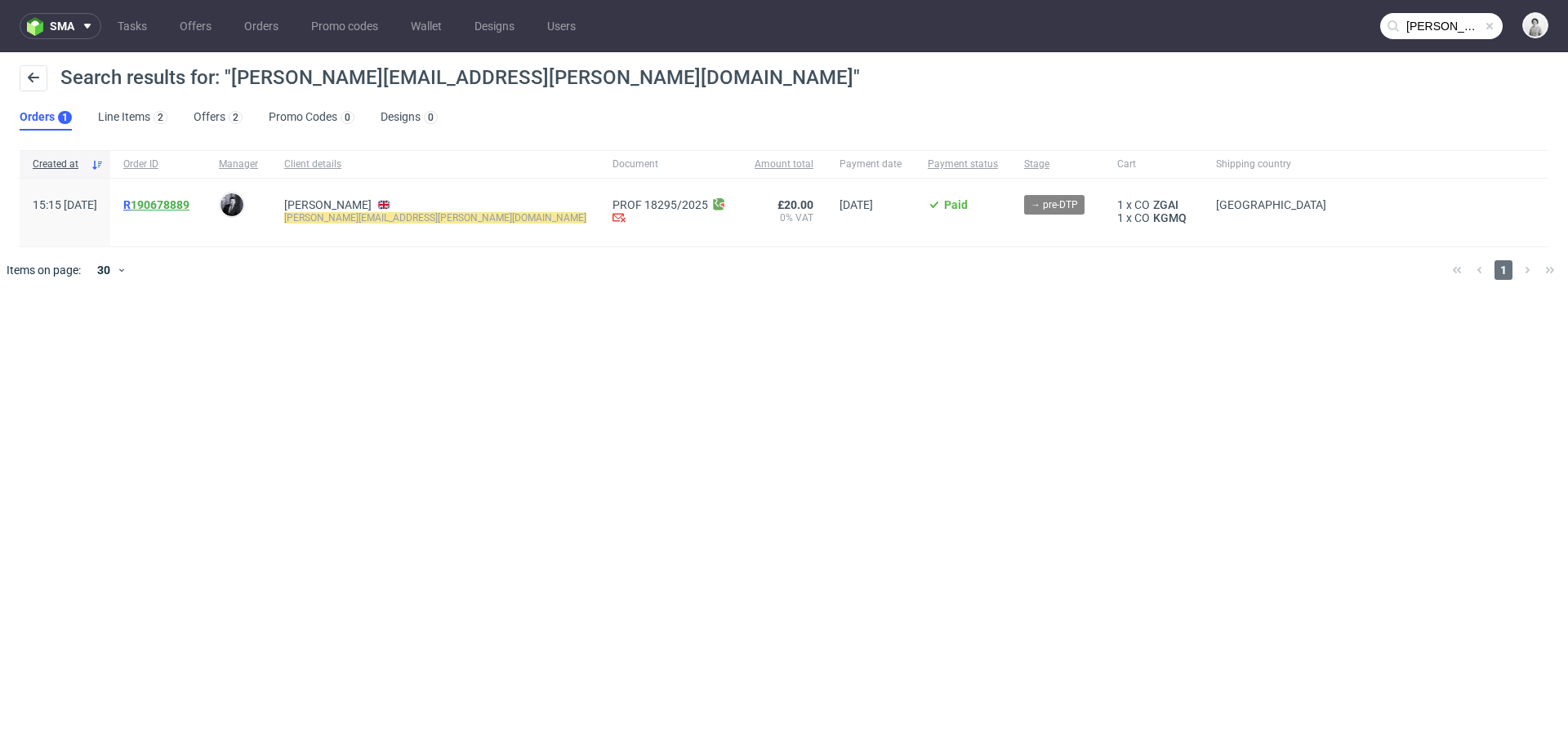
click at [190, 199] on link "190678889" at bounding box center [160, 205] width 59 height 13
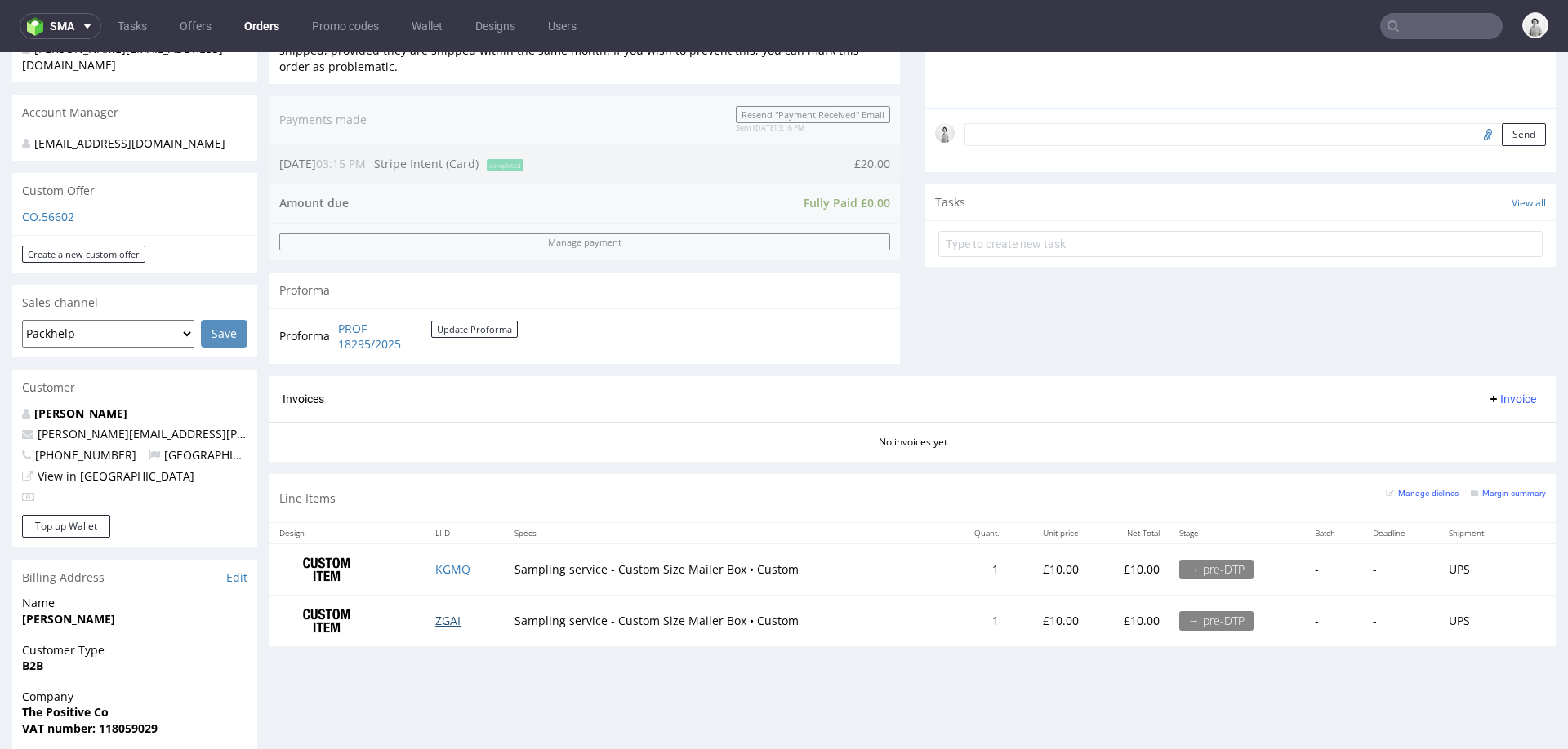
scroll to position [455, 0]
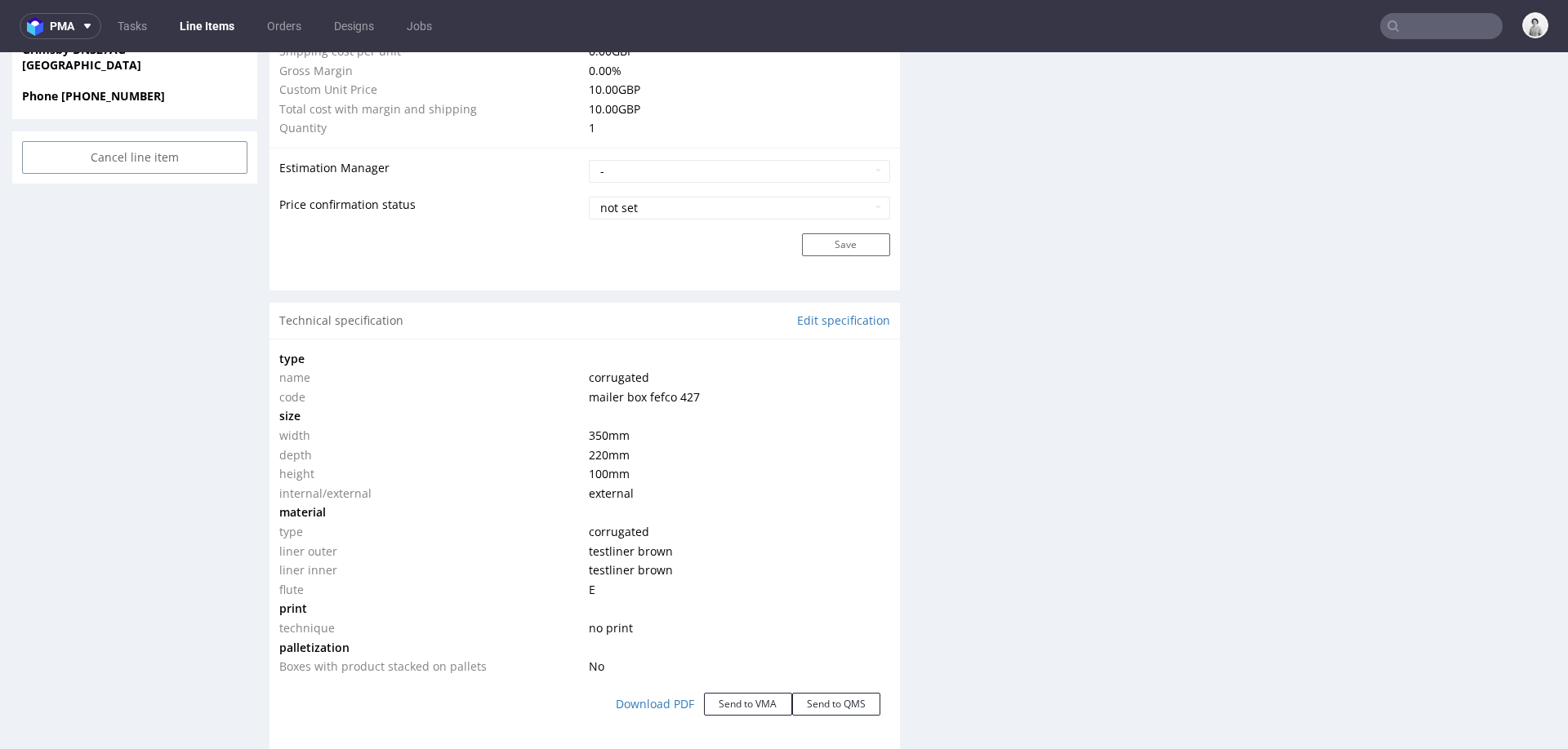
scroll to position [1276, 0]
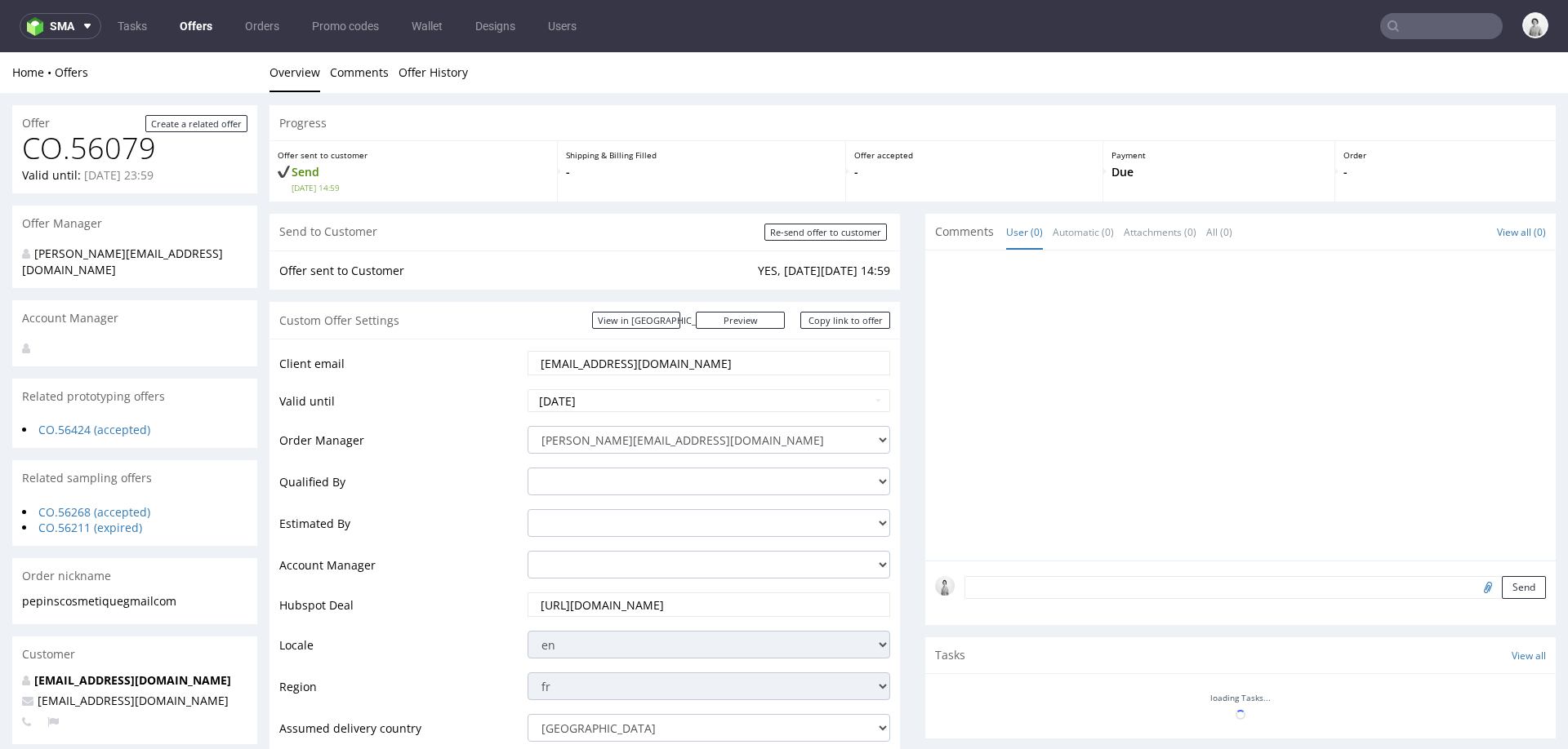
click at [488, 517] on td "Estimated By" at bounding box center [401, 528] width 244 height 42
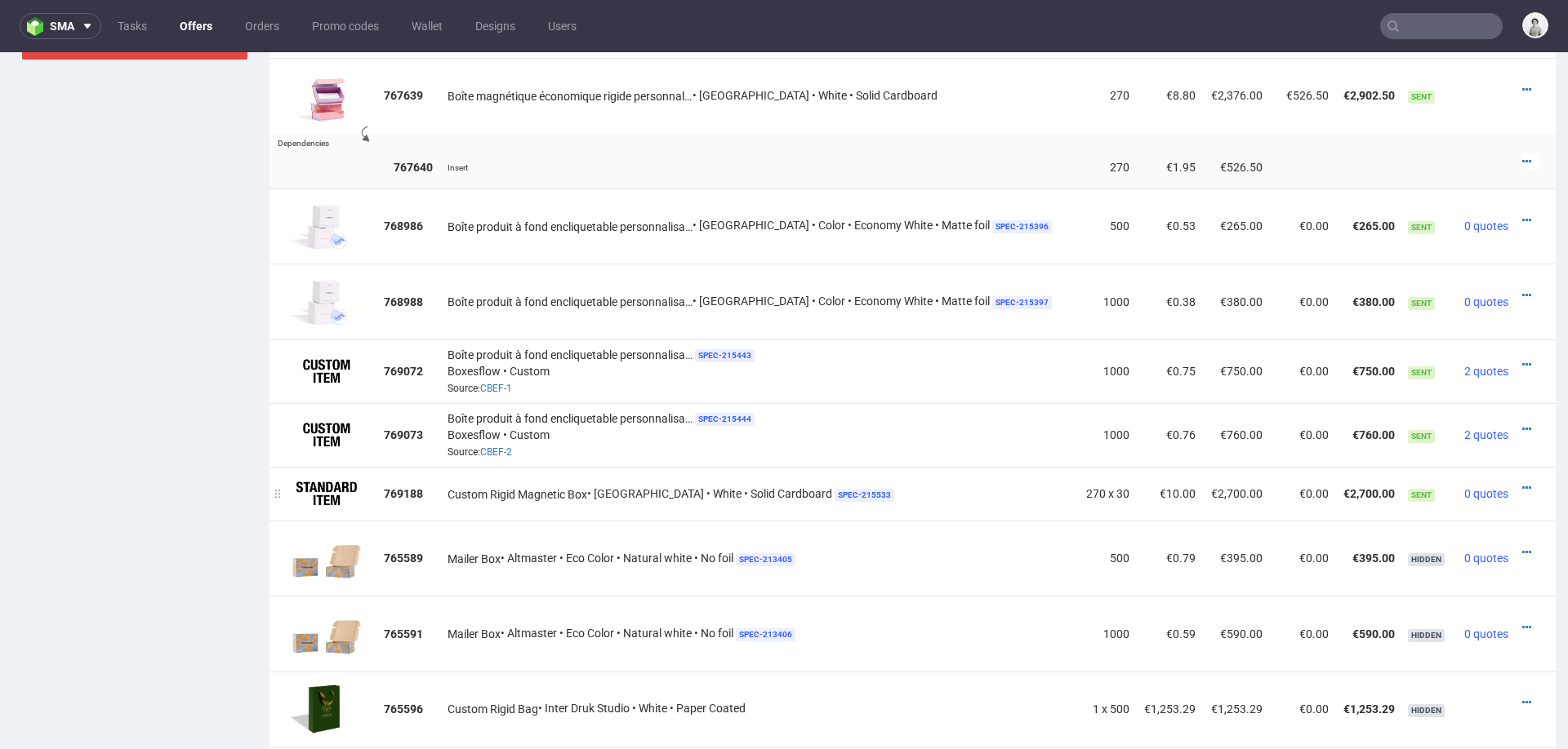
scroll to position [1347, 0]
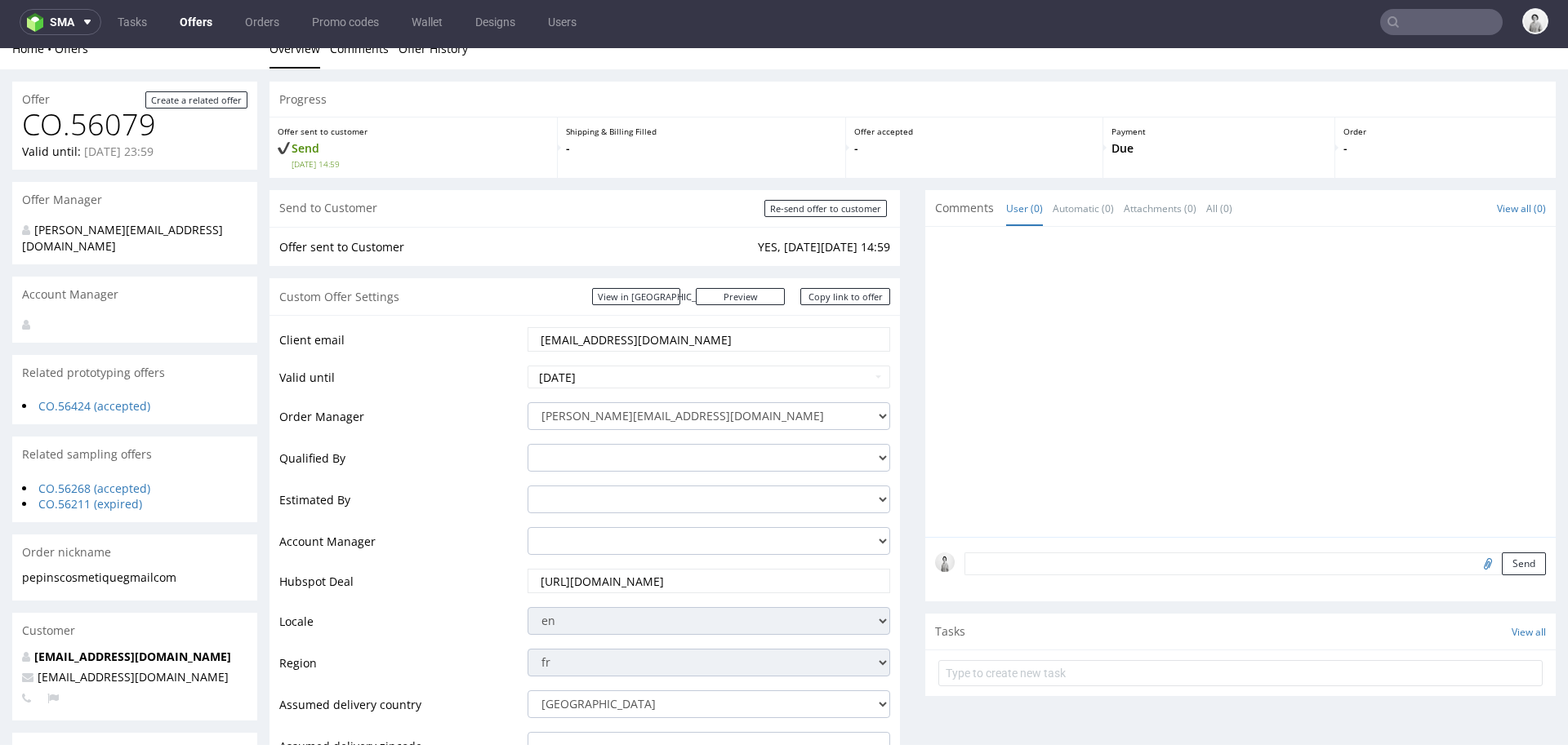
scroll to position [24, 0]
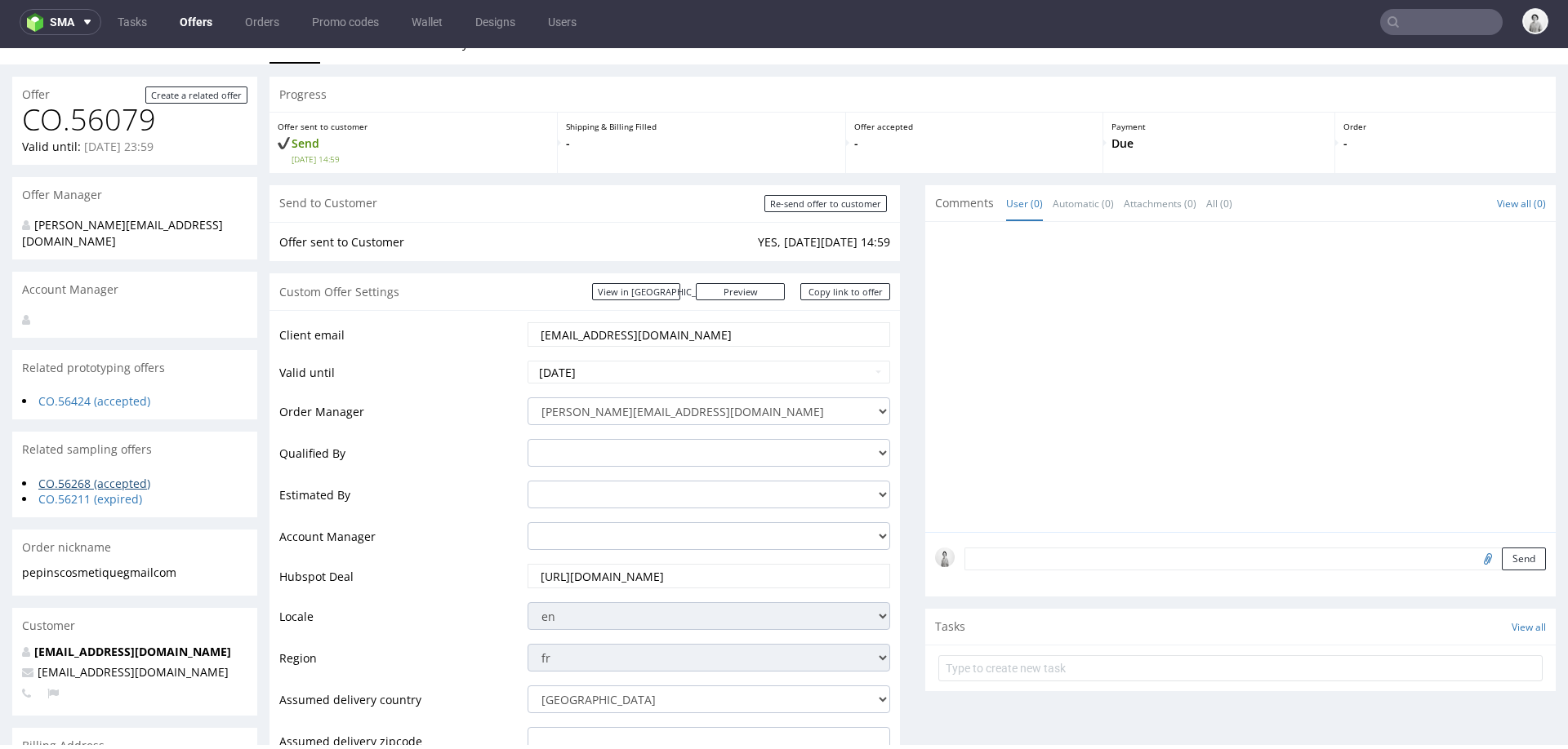
click at [128, 476] on link "CO.56268 (accepted)" at bounding box center [94, 483] width 112 height 15
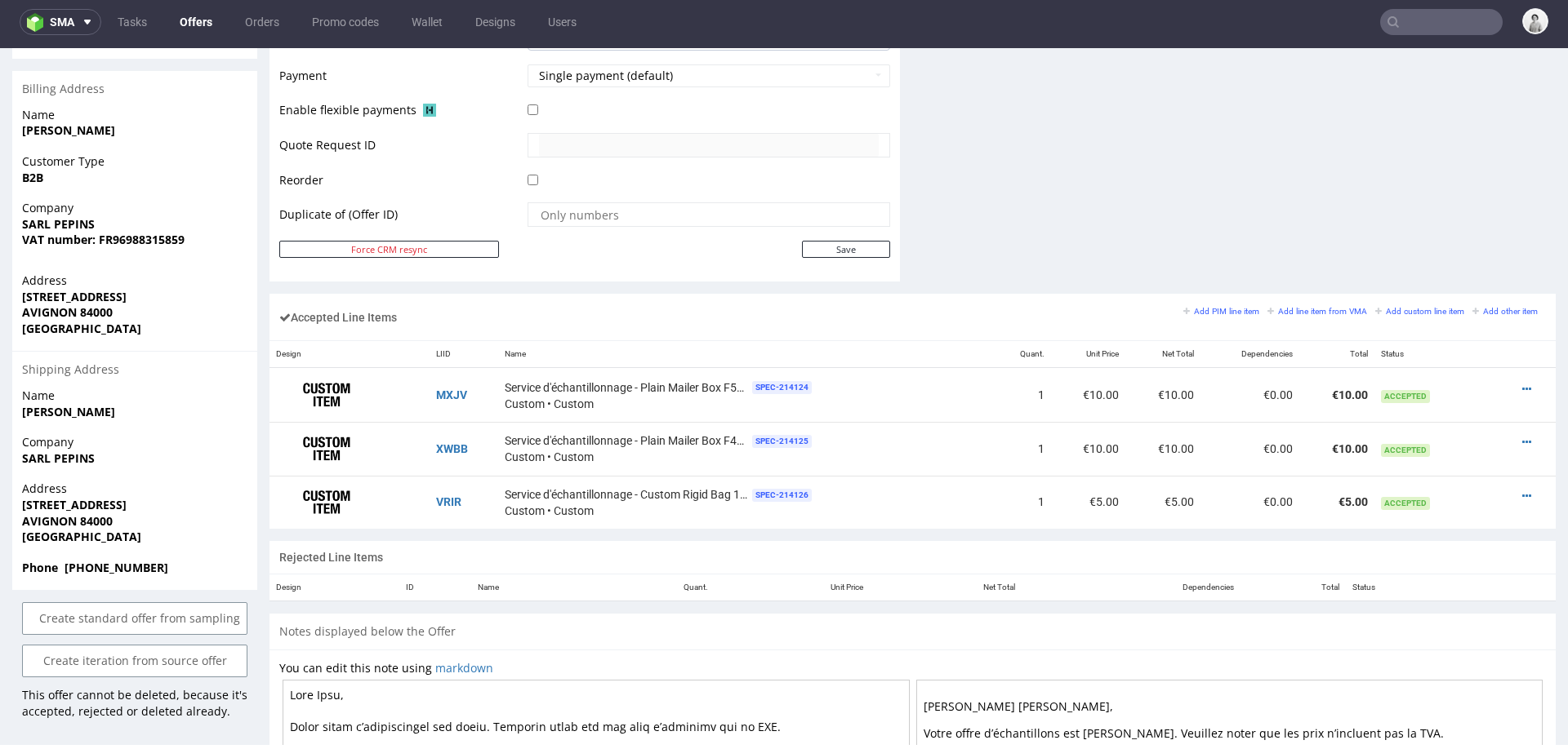
scroll to position [814, 0]
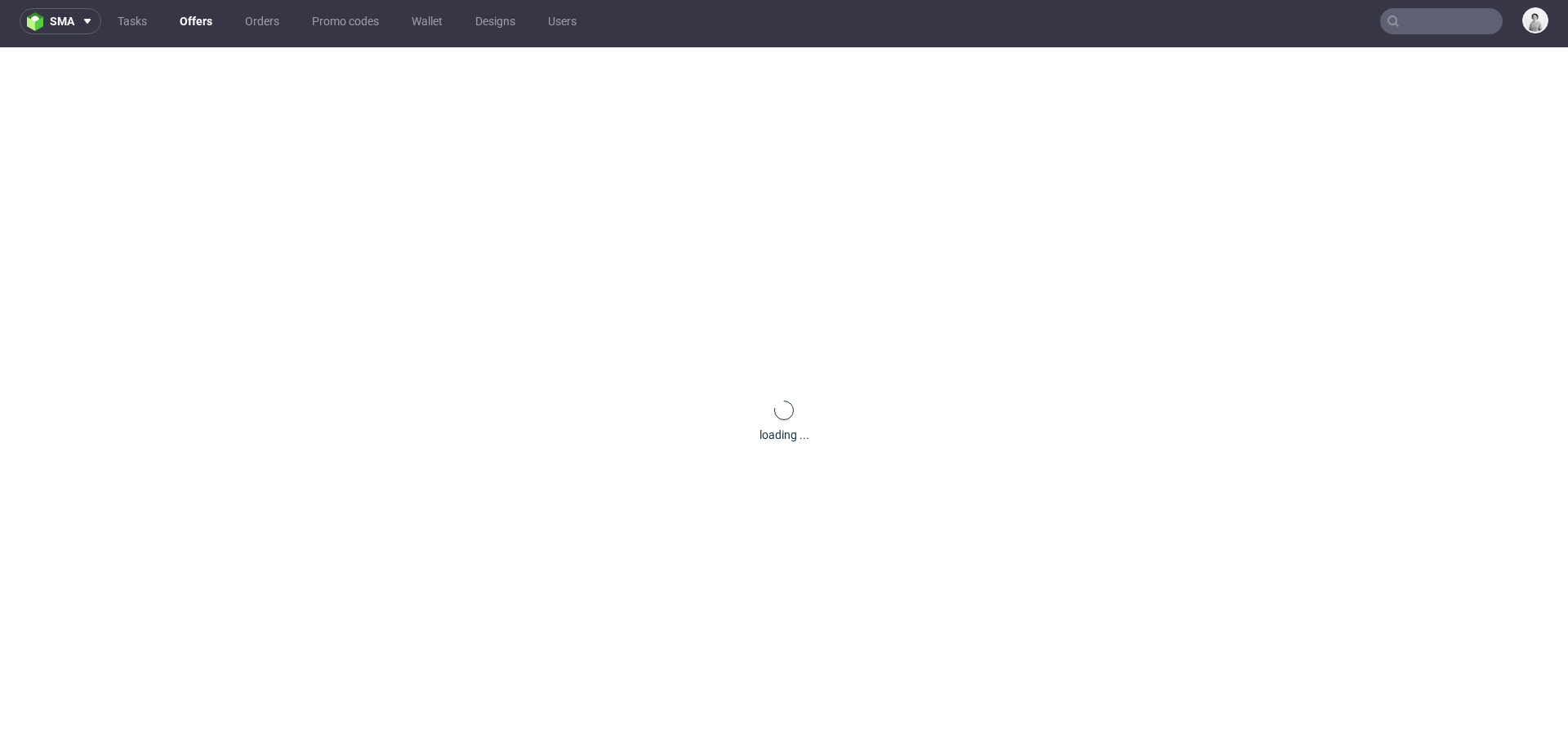
scroll to position [24, 0]
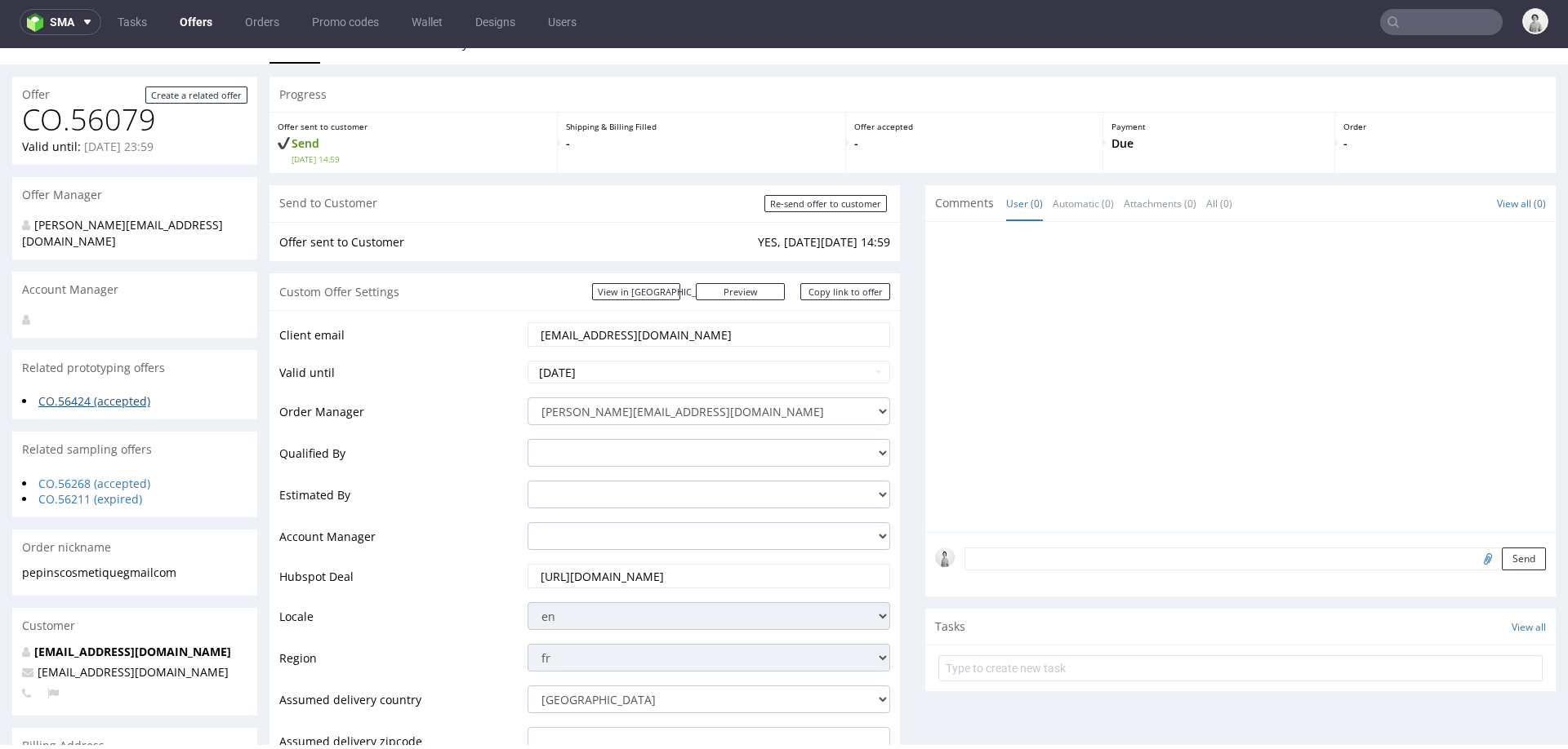
click at [109, 394] on link "CO.56424 (accepted)" at bounding box center [94, 401] width 112 height 15
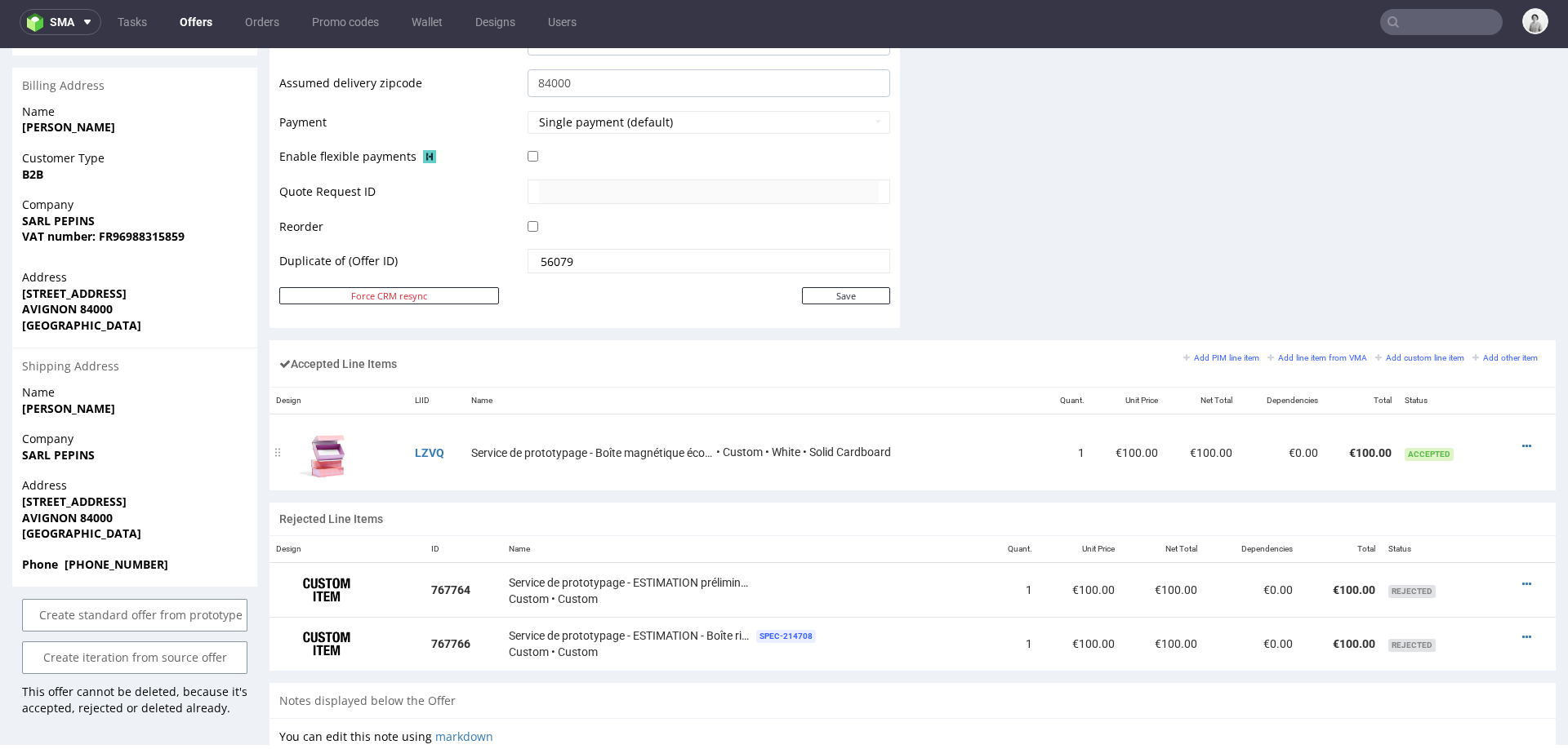
scroll to position [747, 0]
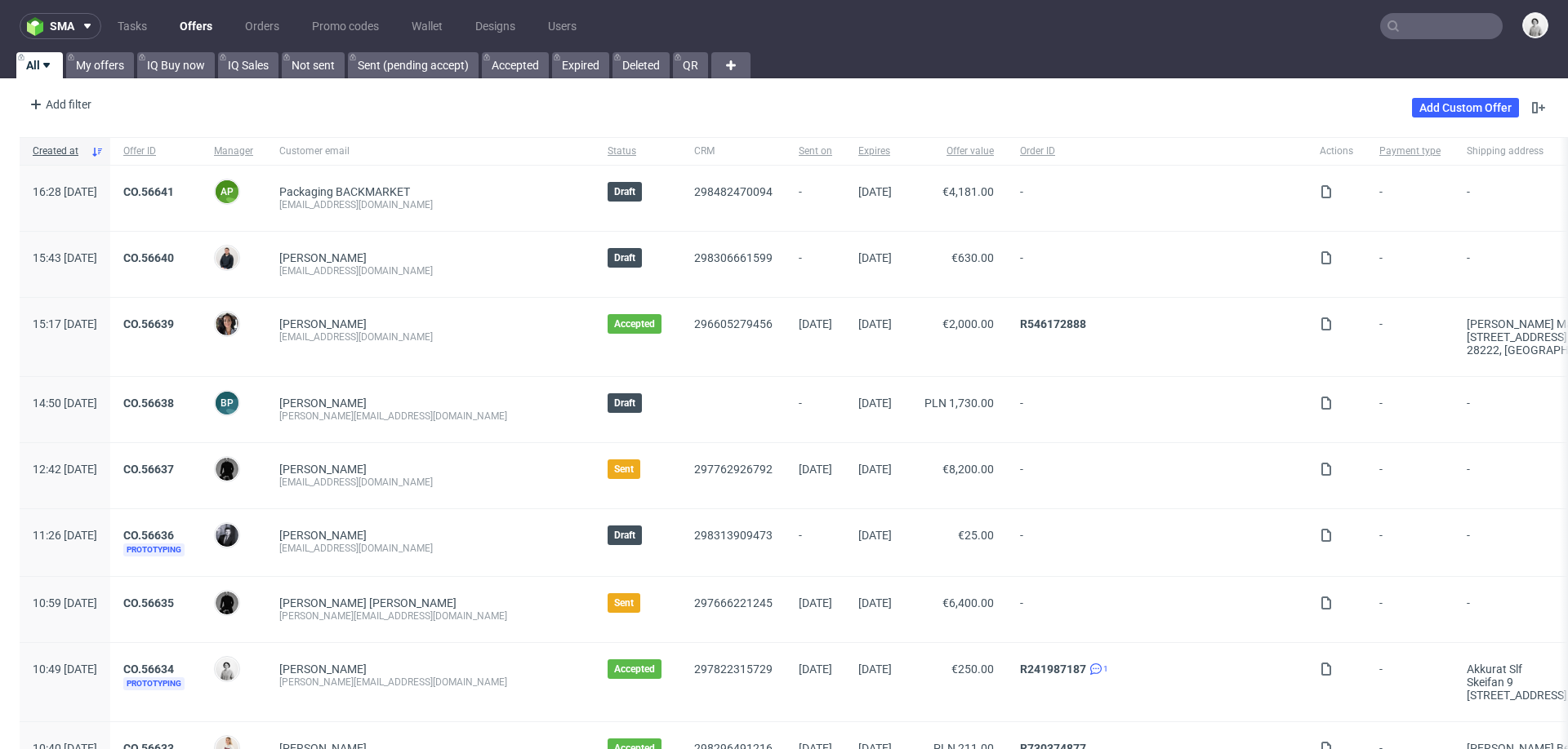
click at [1440, 28] on input "text" at bounding box center [1441, 26] width 122 height 26
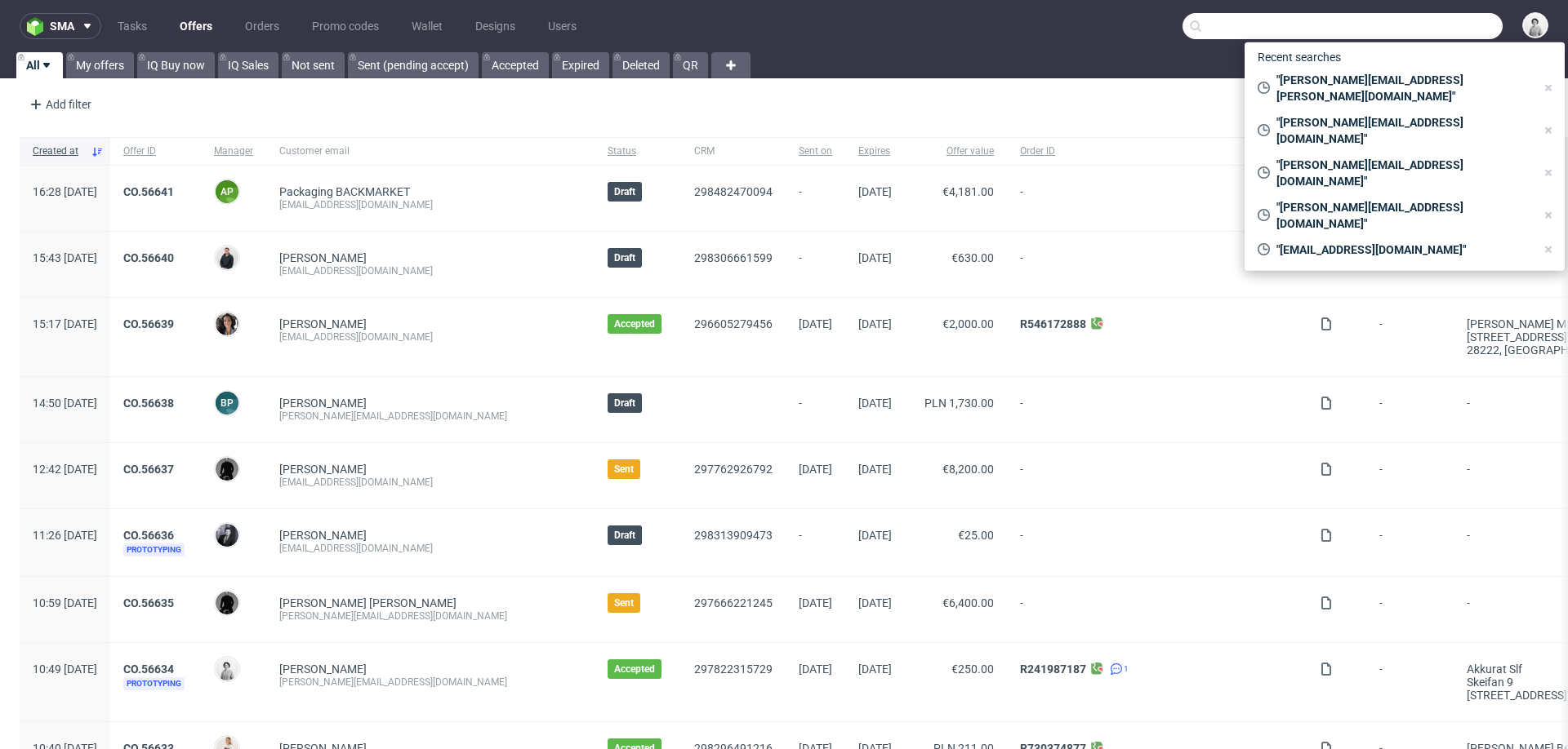
paste input "simon@labfresh.eu"
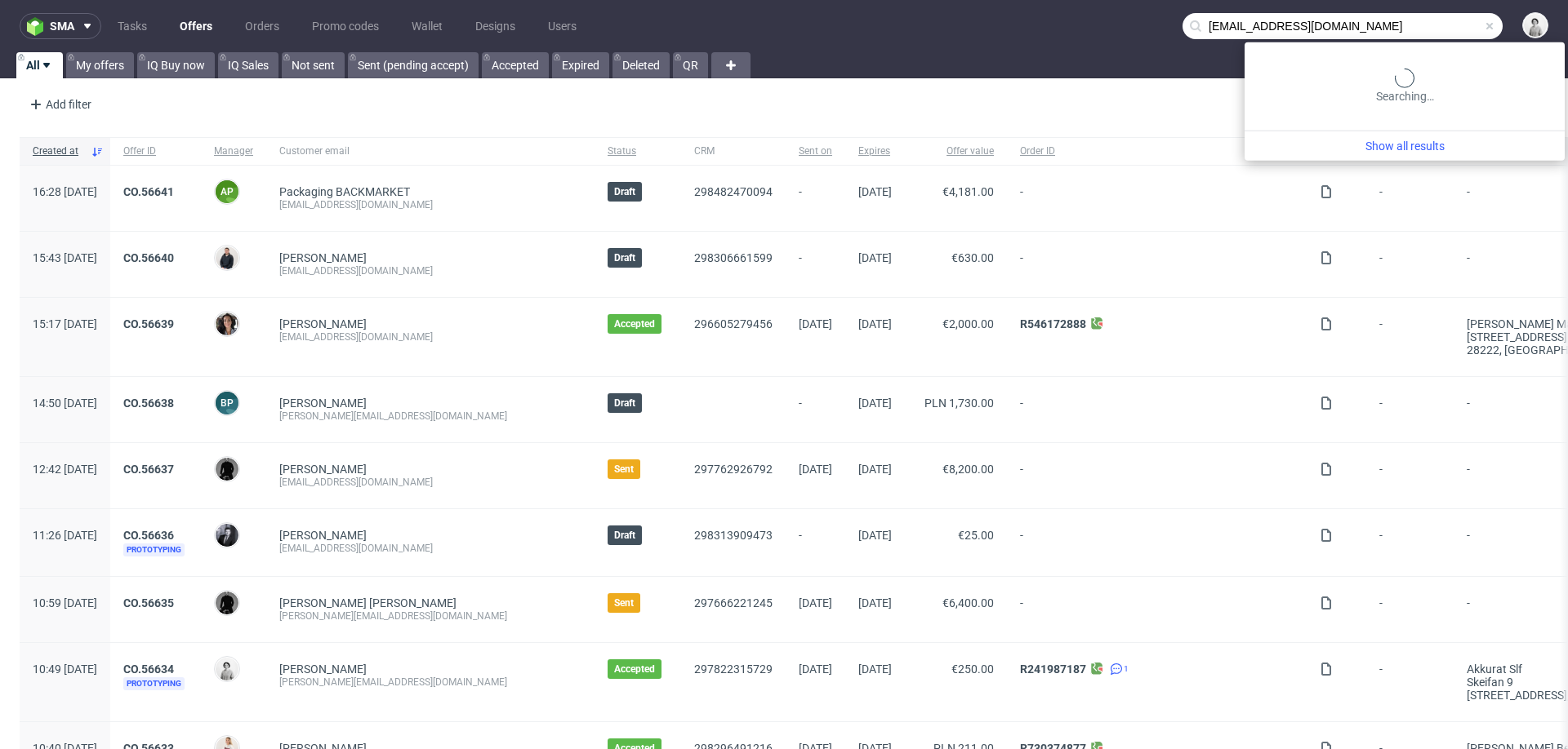
type input "simon@labfresh.eu"
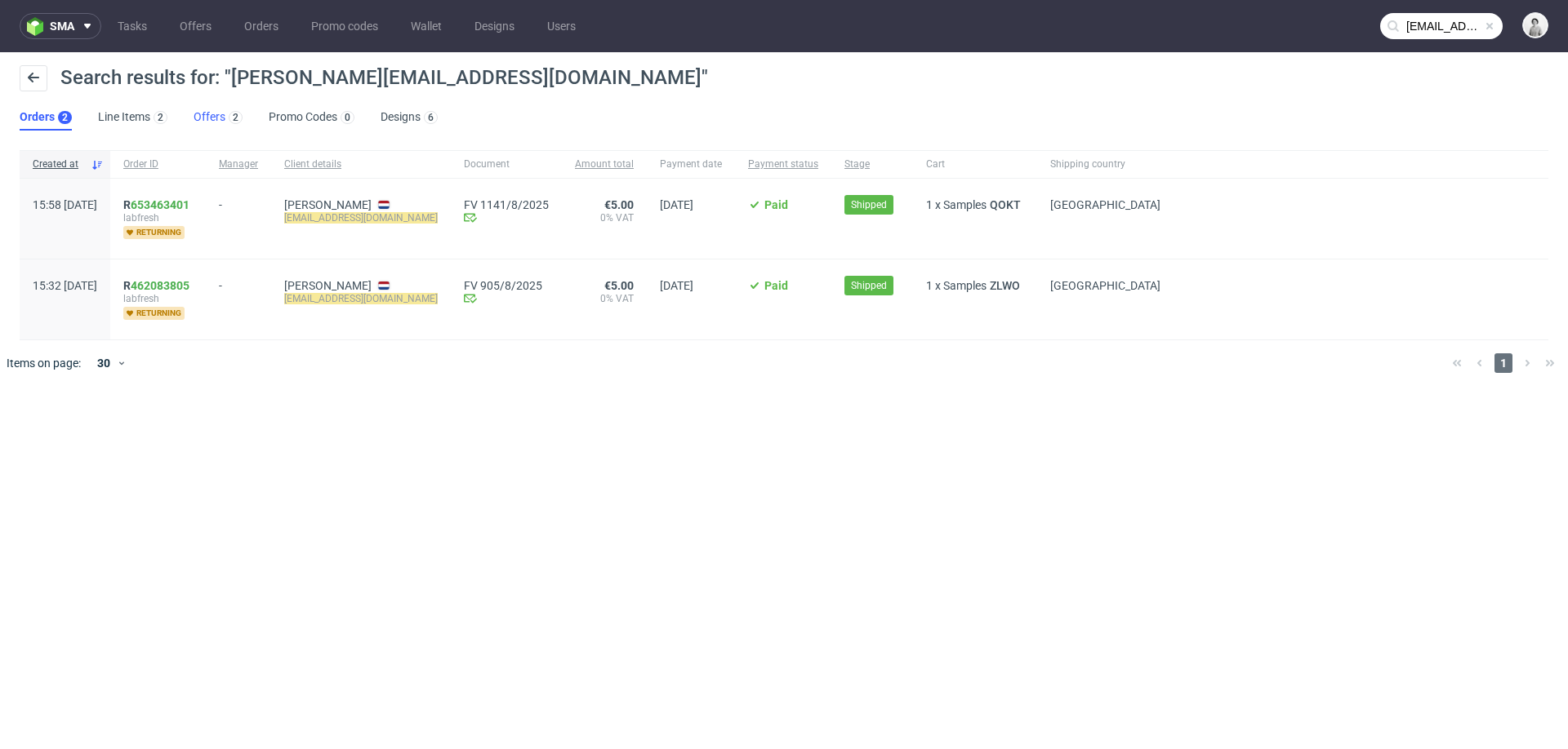
click at [219, 119] on link "Offers 2" at bounding box center [217, 117] width 49 height 26
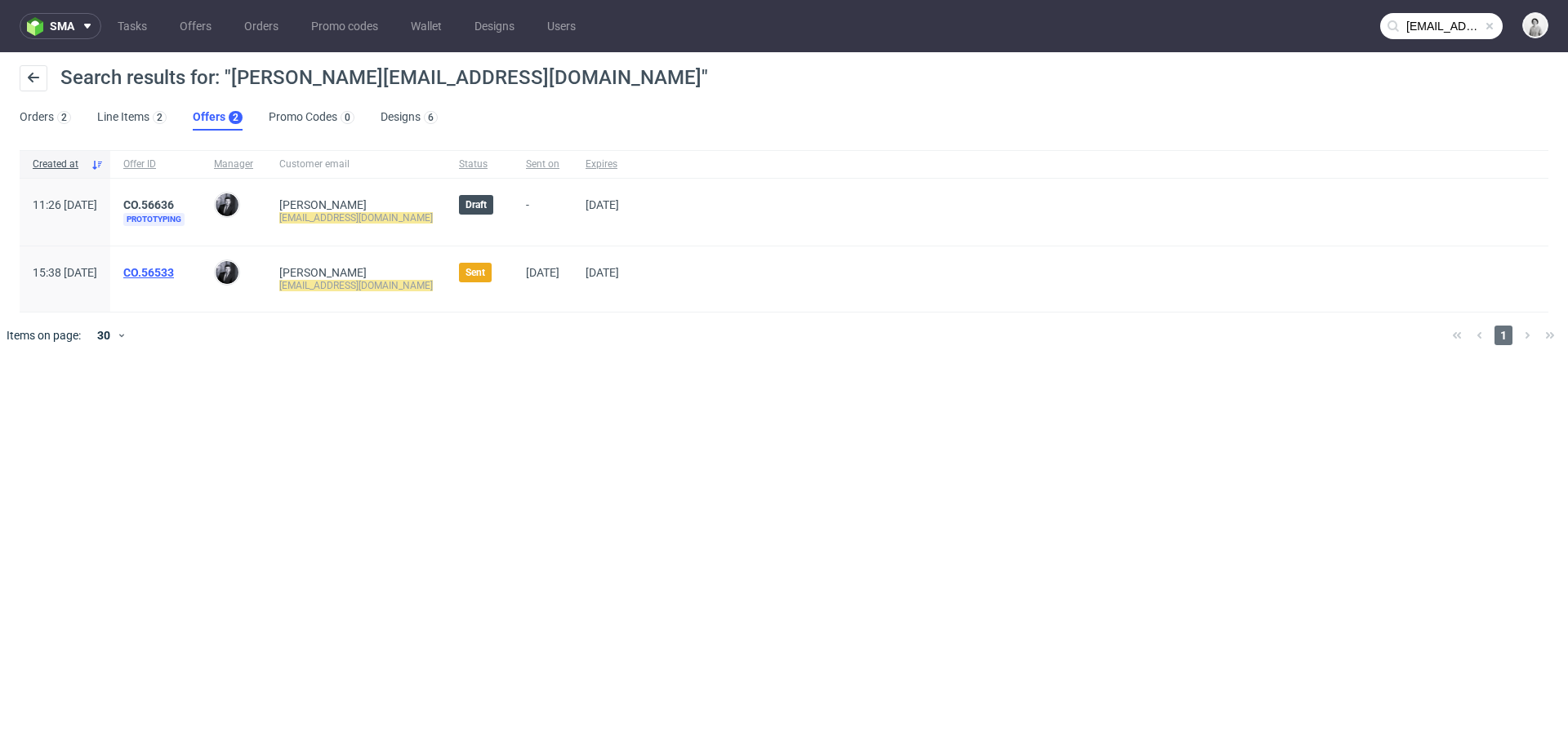
click at [174, 271] on link "CO.56533" at bounding box center [148, 273] width 51 height 13
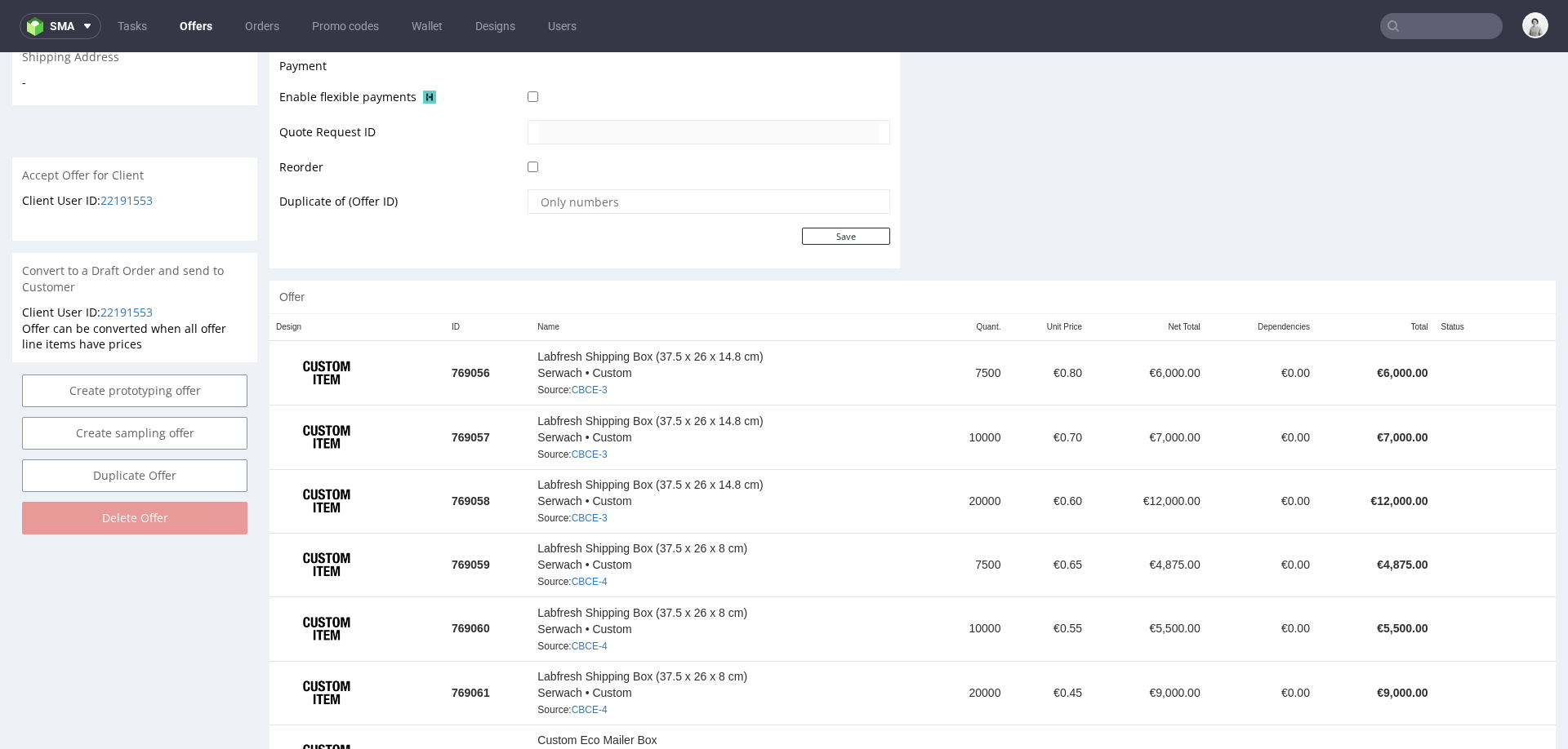
scroll to position [772, 0]
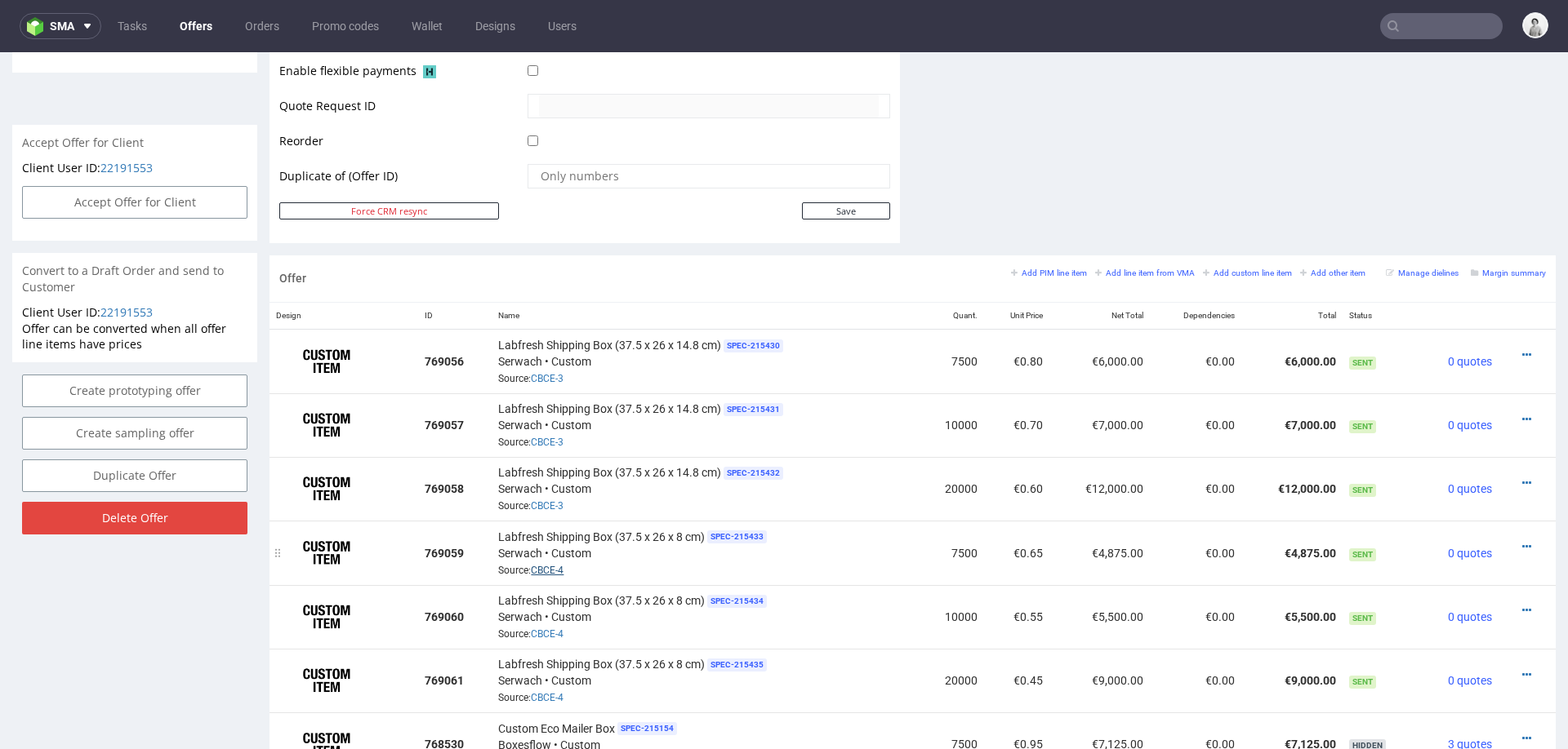
click at [557, 565] on link "CBCE-4" at bounding box center [547, 570] width 33 height 12
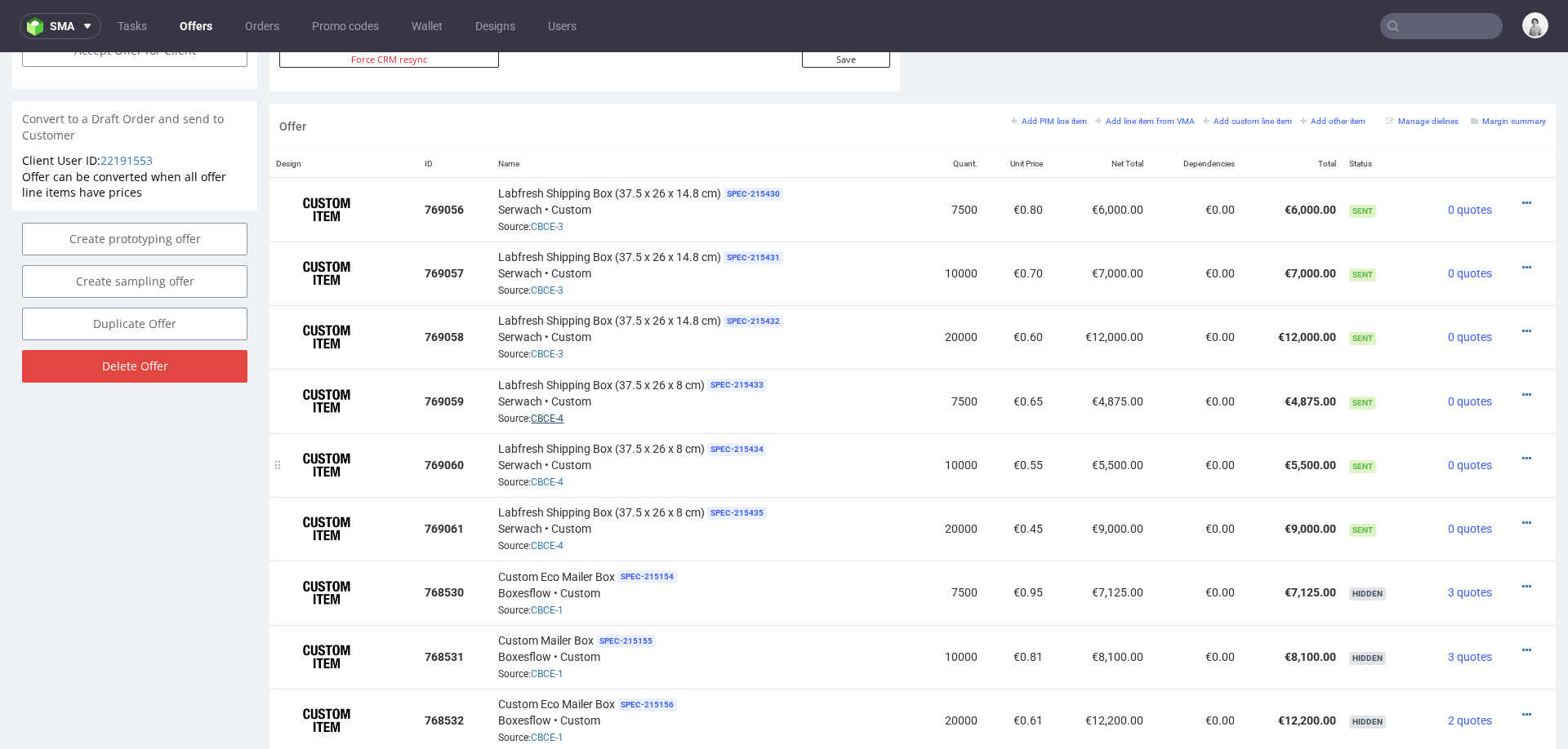
scroll to position [894, 0]
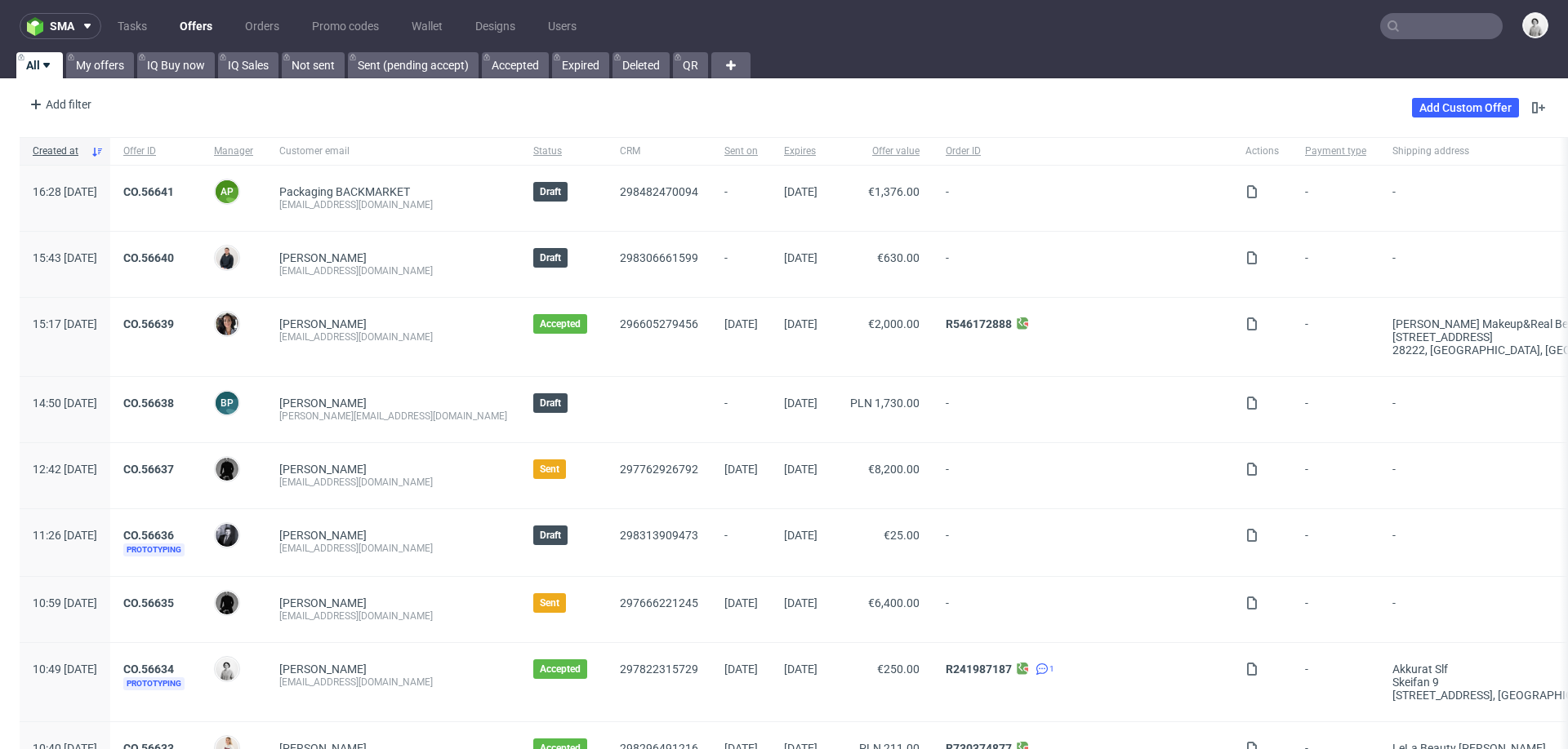
click at [1430, 32] on input "text" at bounding box center [1441, 26] width 122 height 26
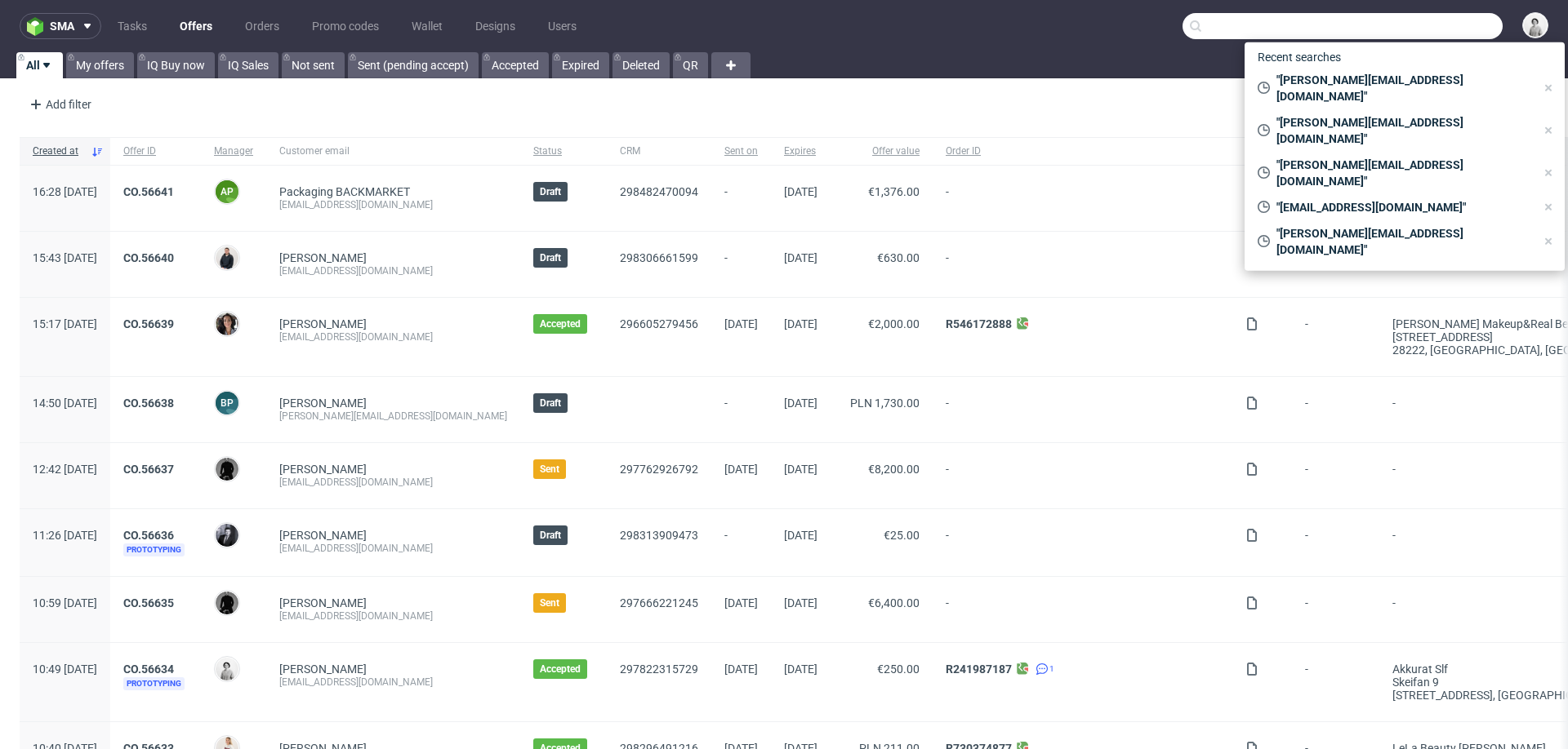
paste input "Romain KOSIANSKI"
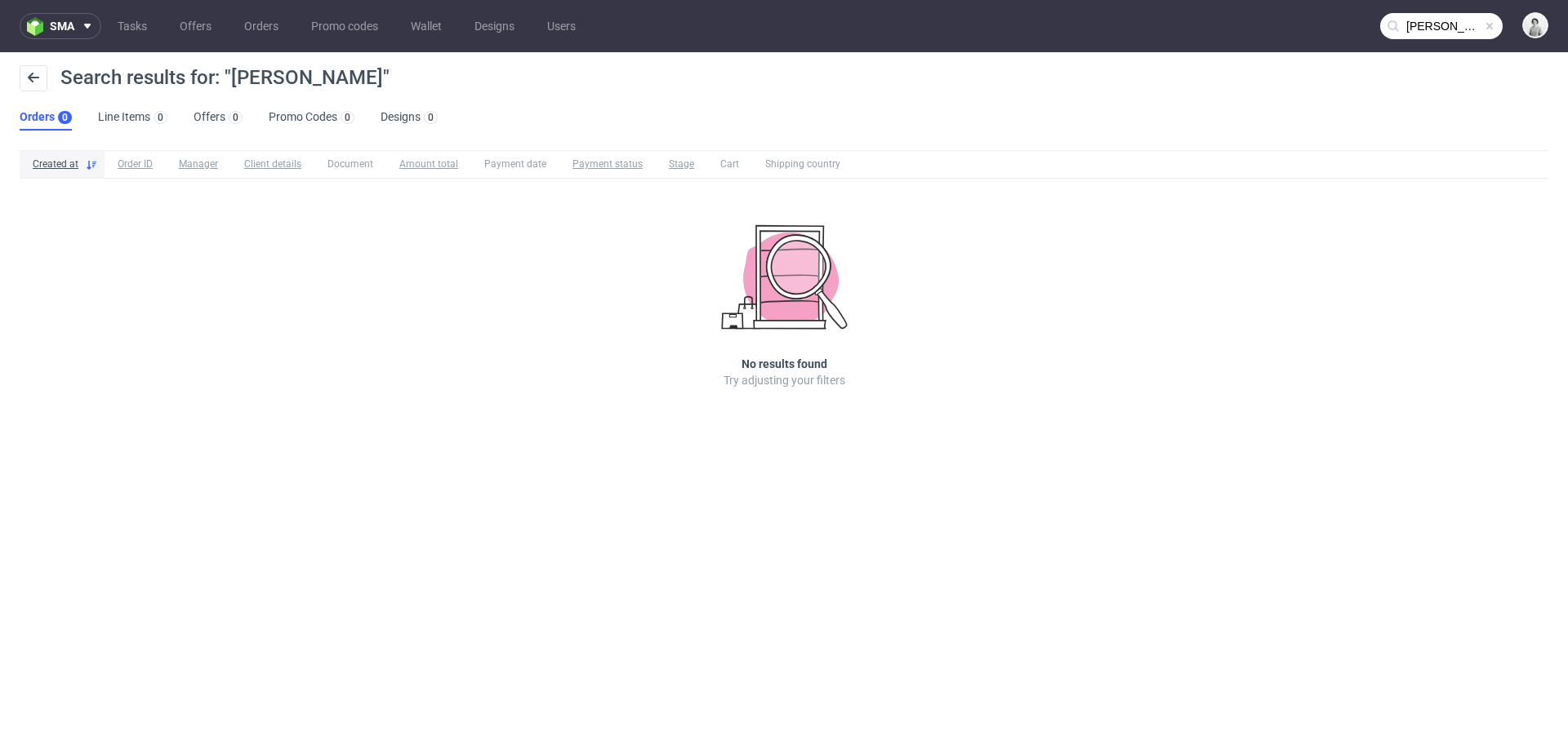
click at [1443, 21] on input "Romain KOSIANSKI" at bounding box center [1441, 26] width 122 height 26
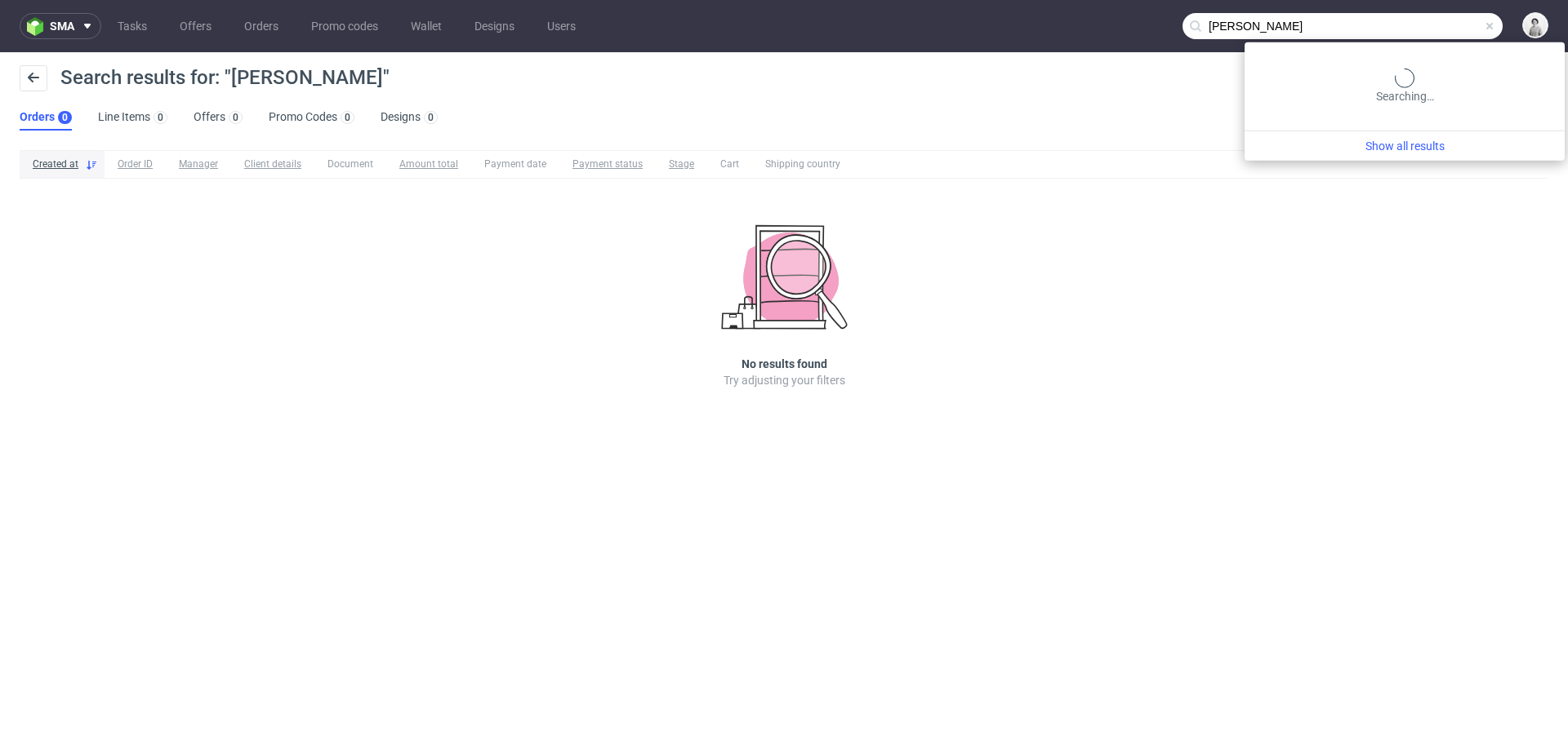
click at [1443, 21] on input "Romain KOSIANSKI" at bounding box center [1342, 26] width 320 height 26
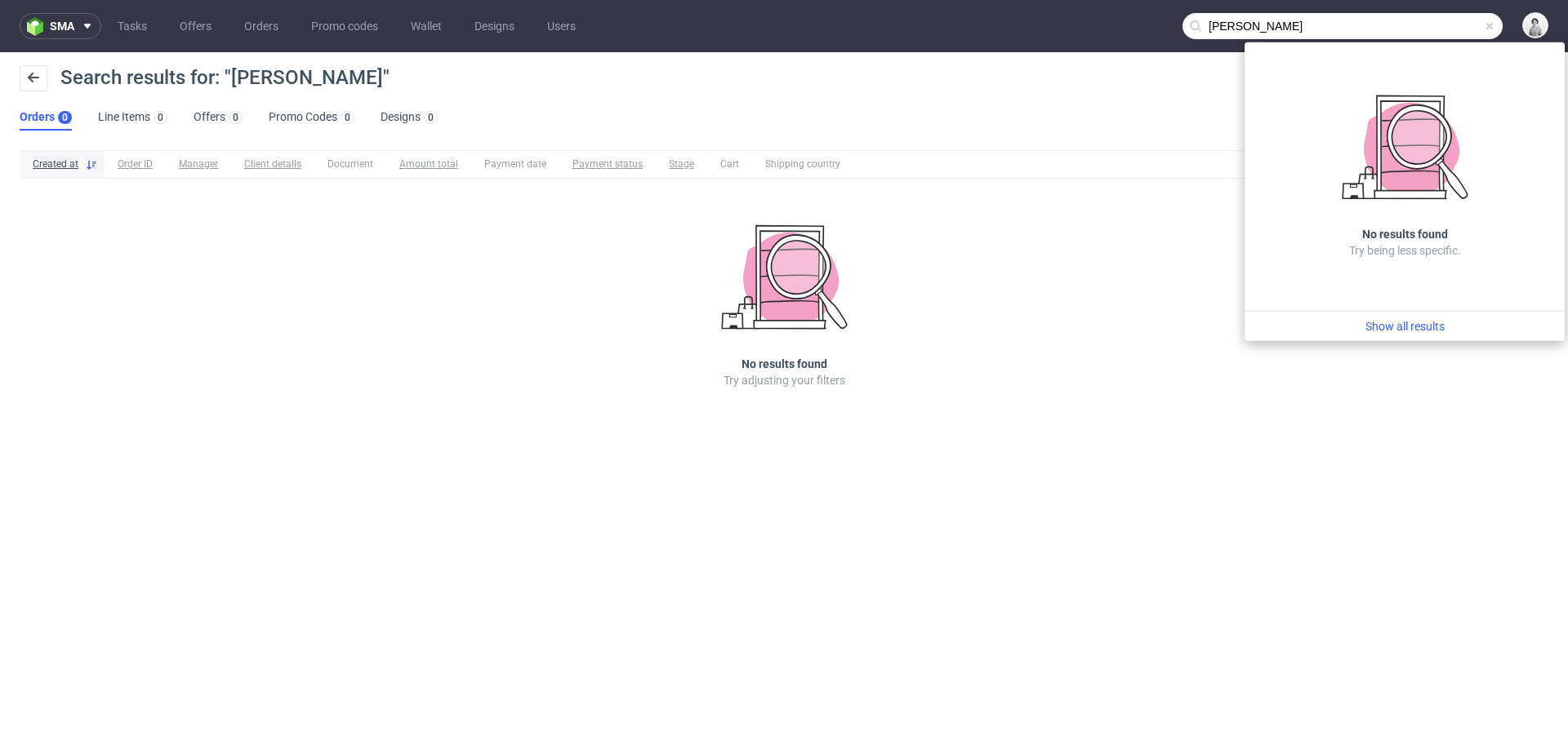
click at [1443, 21] on input "Romain KOSIANSKI" at bounding box center [1342, 26] width 320 height 26
paste input "[PERSON_NAME][EMAIL_ADDRESS][DOMAIN_NAME]"
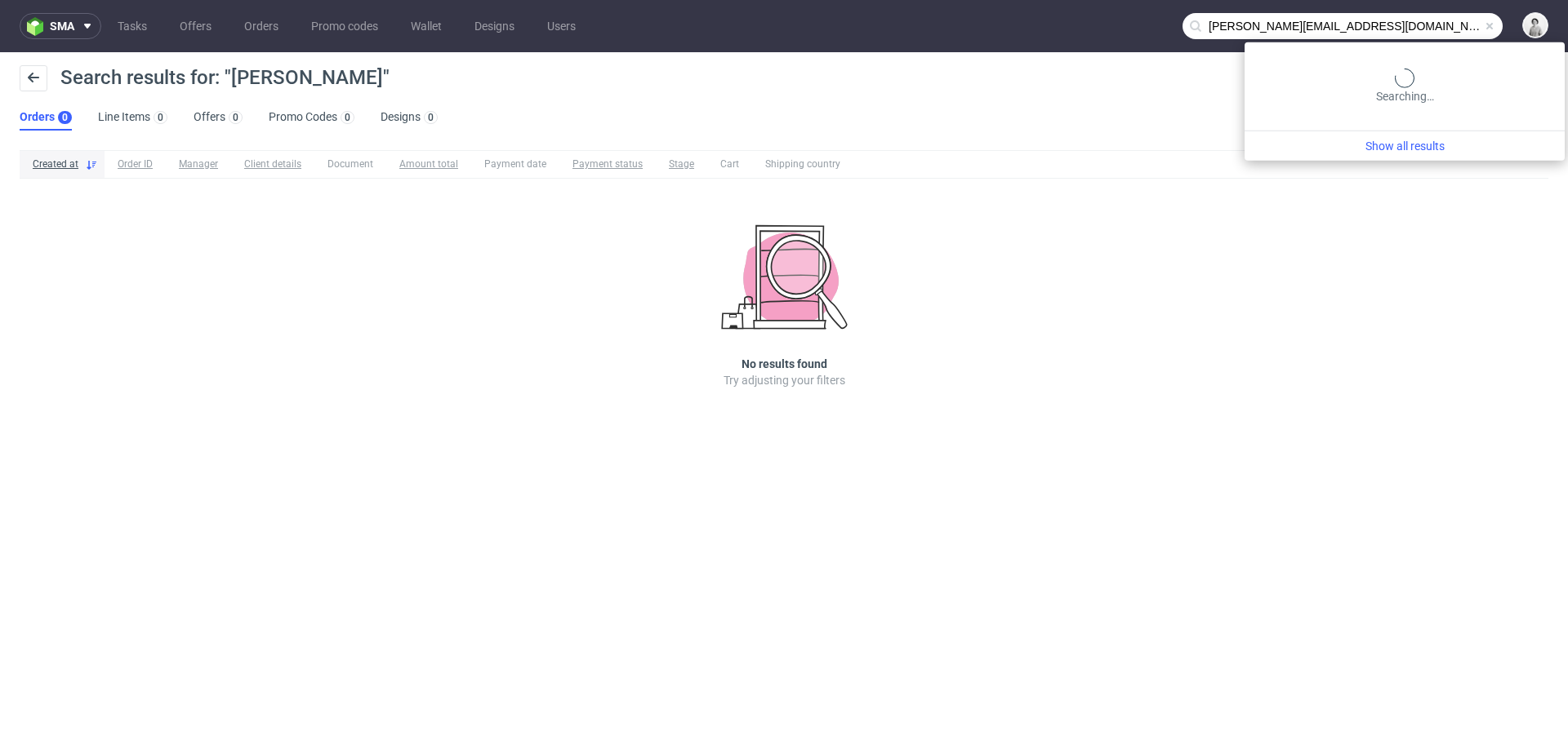
type input "[PERSON_NAME][EMAIL_ADDRESS][DOMAIN_NAME]"
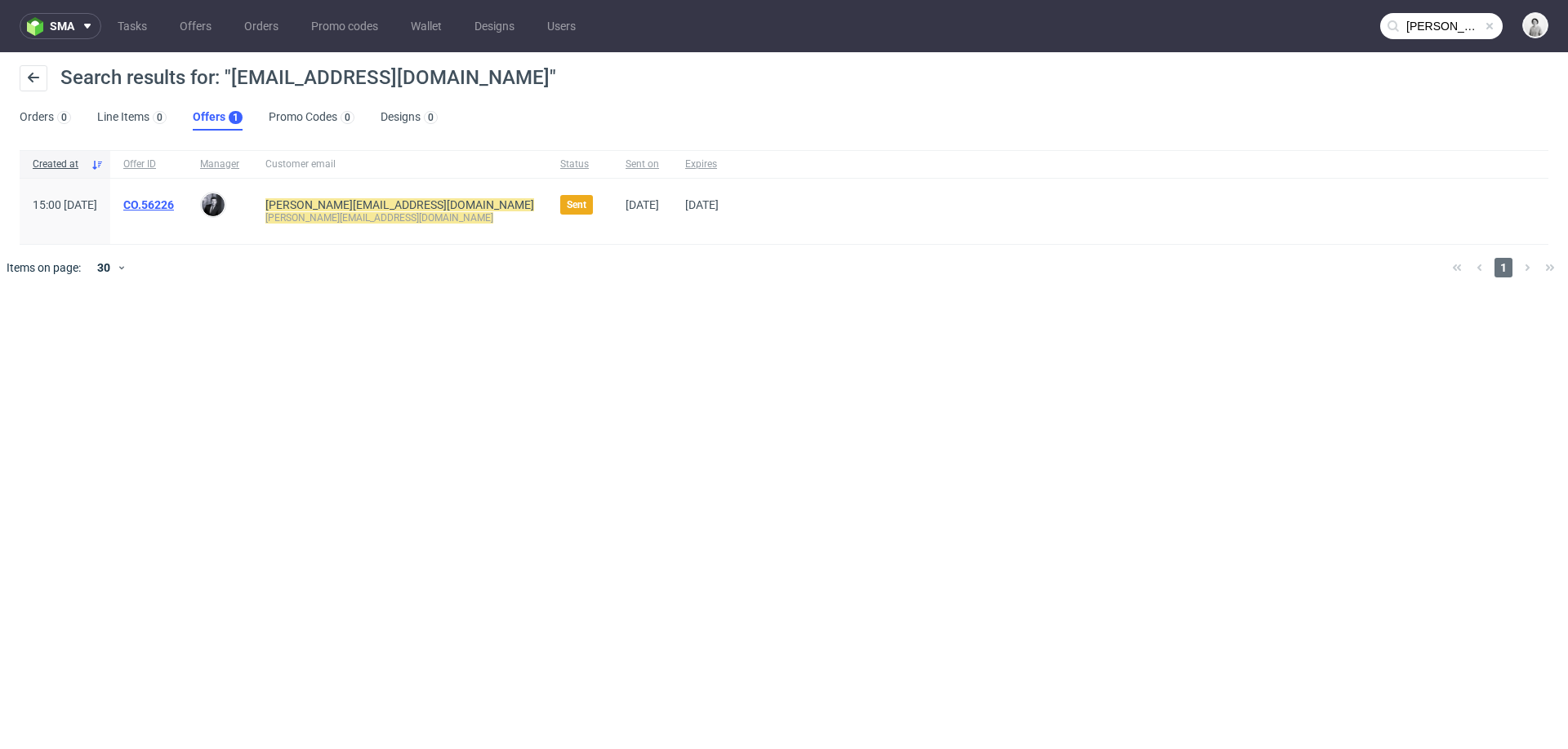
click at [174, 207] on link "CO.56226" at bounding box center [148, 205] width 51 height 13
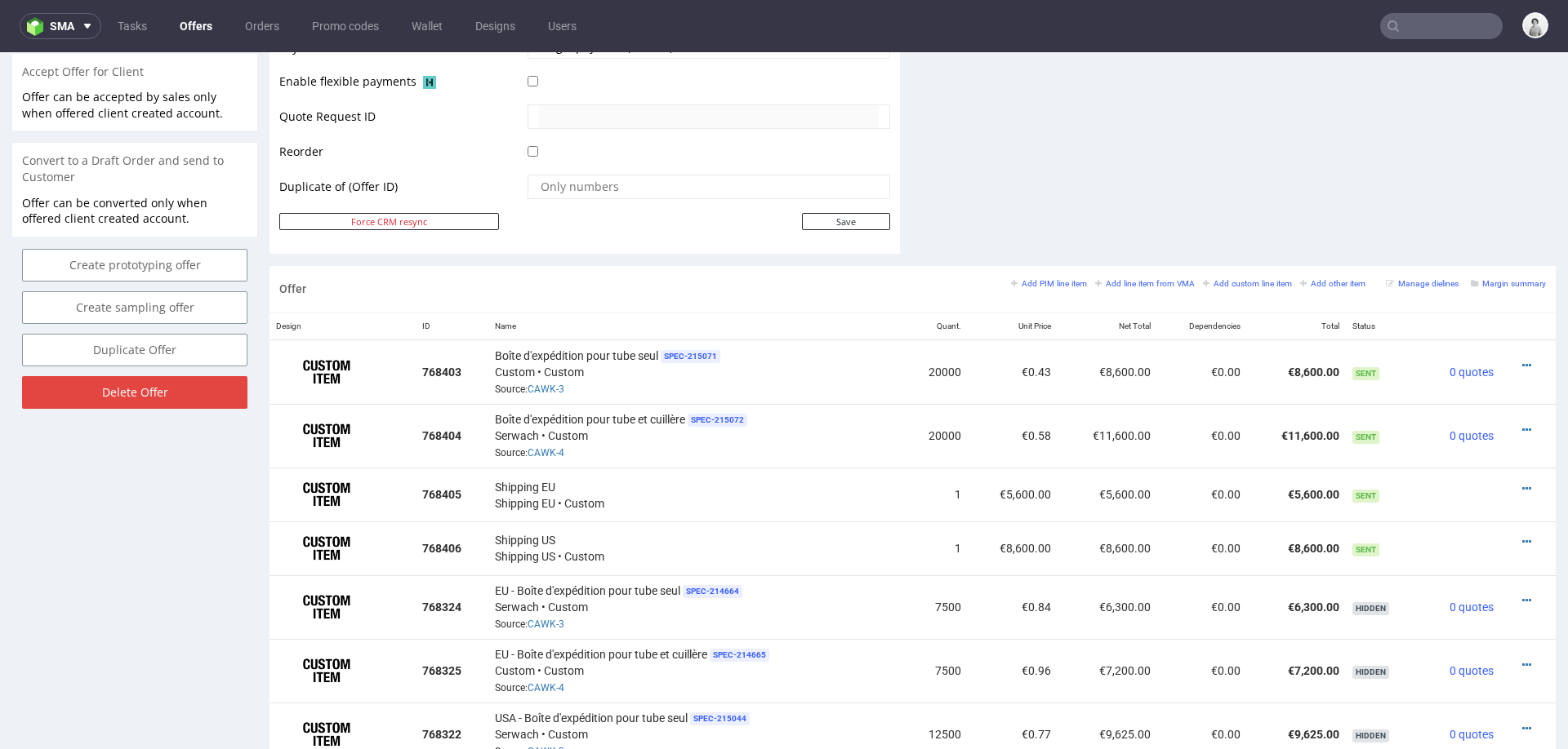
scroll to position [759, 0]
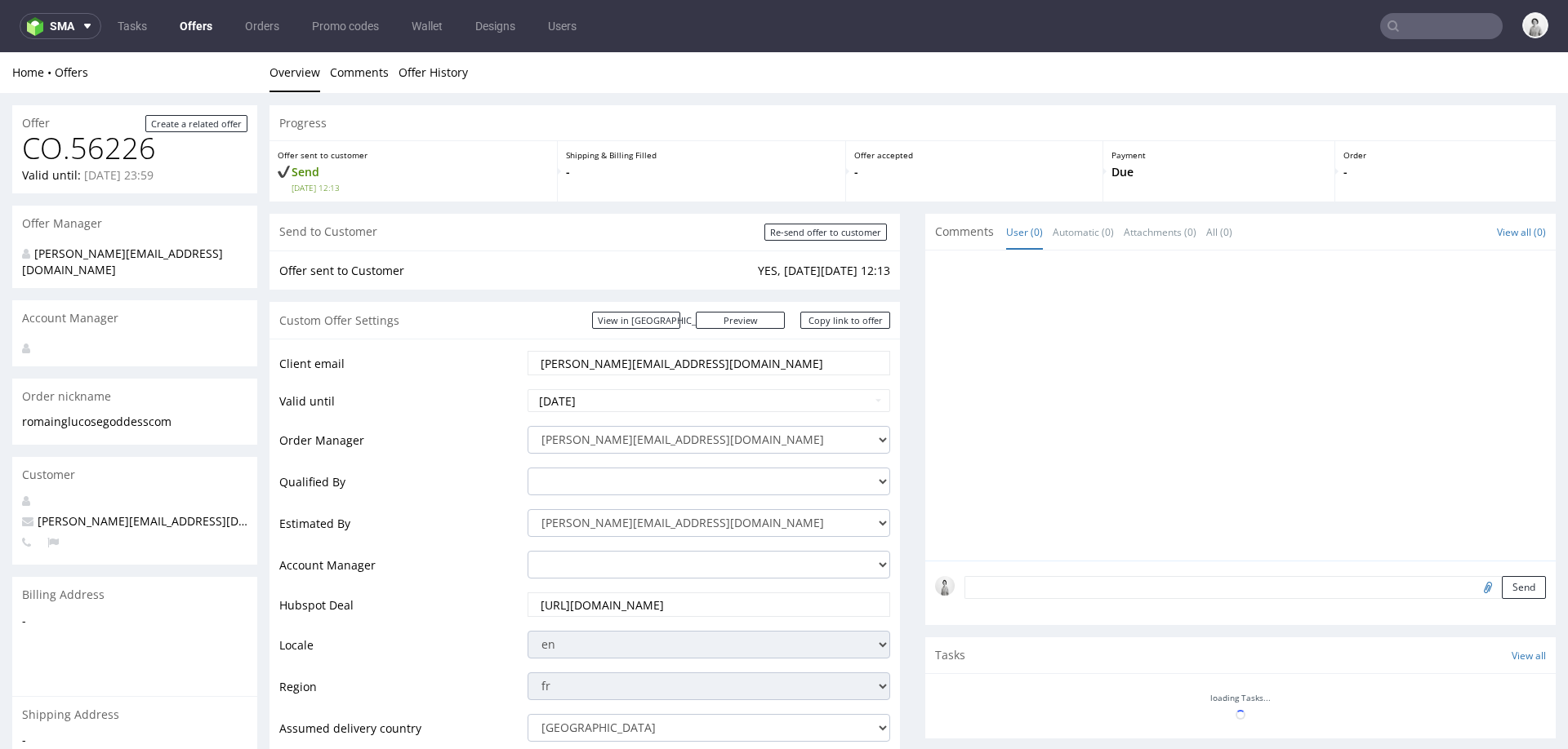
scroll to position [89, 0]
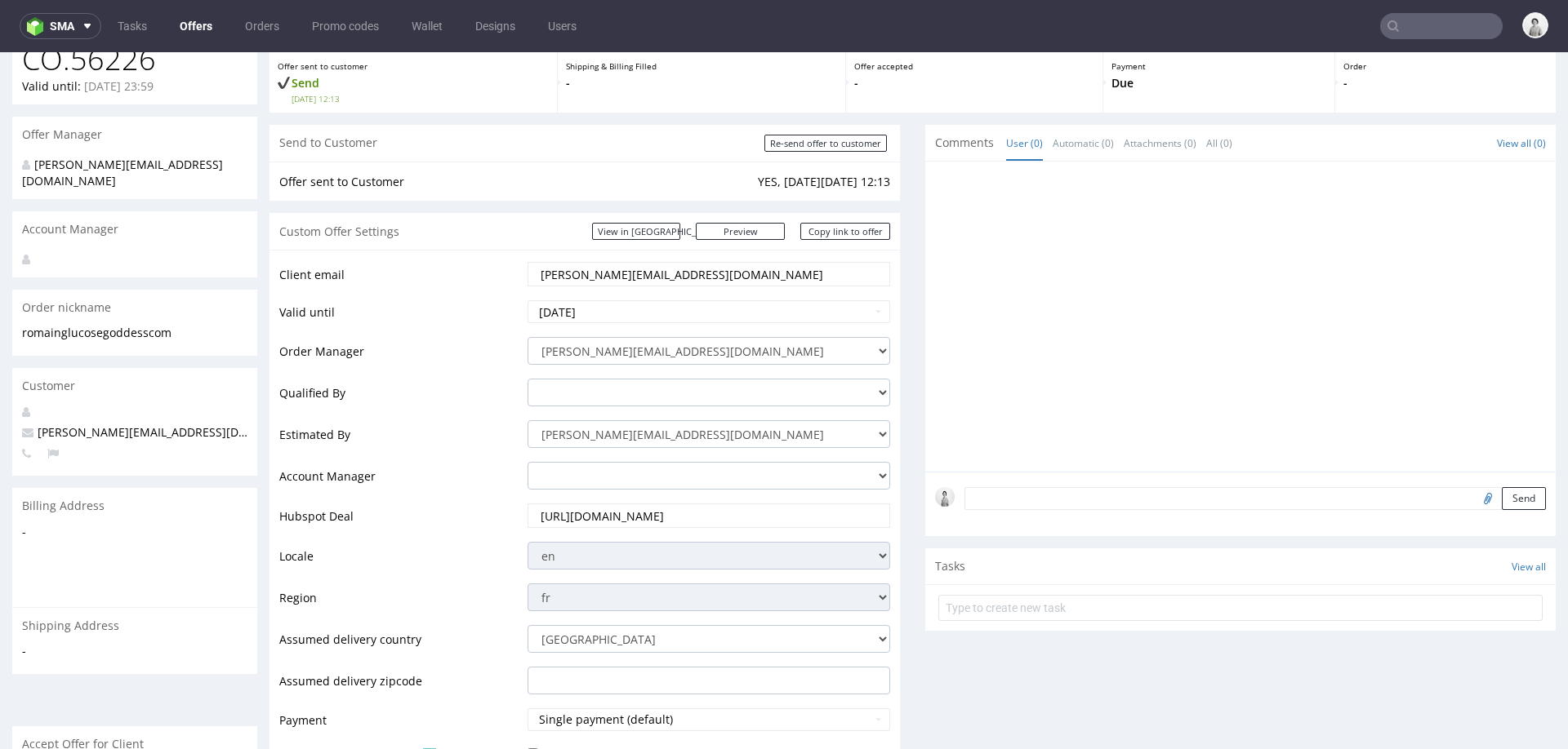
click at [666, 267] on input "[PERSON_NAME][EMAIL_ADDRESS][DOMAIN_NAME]" at bounding box center [708, 274] width 339 height 23
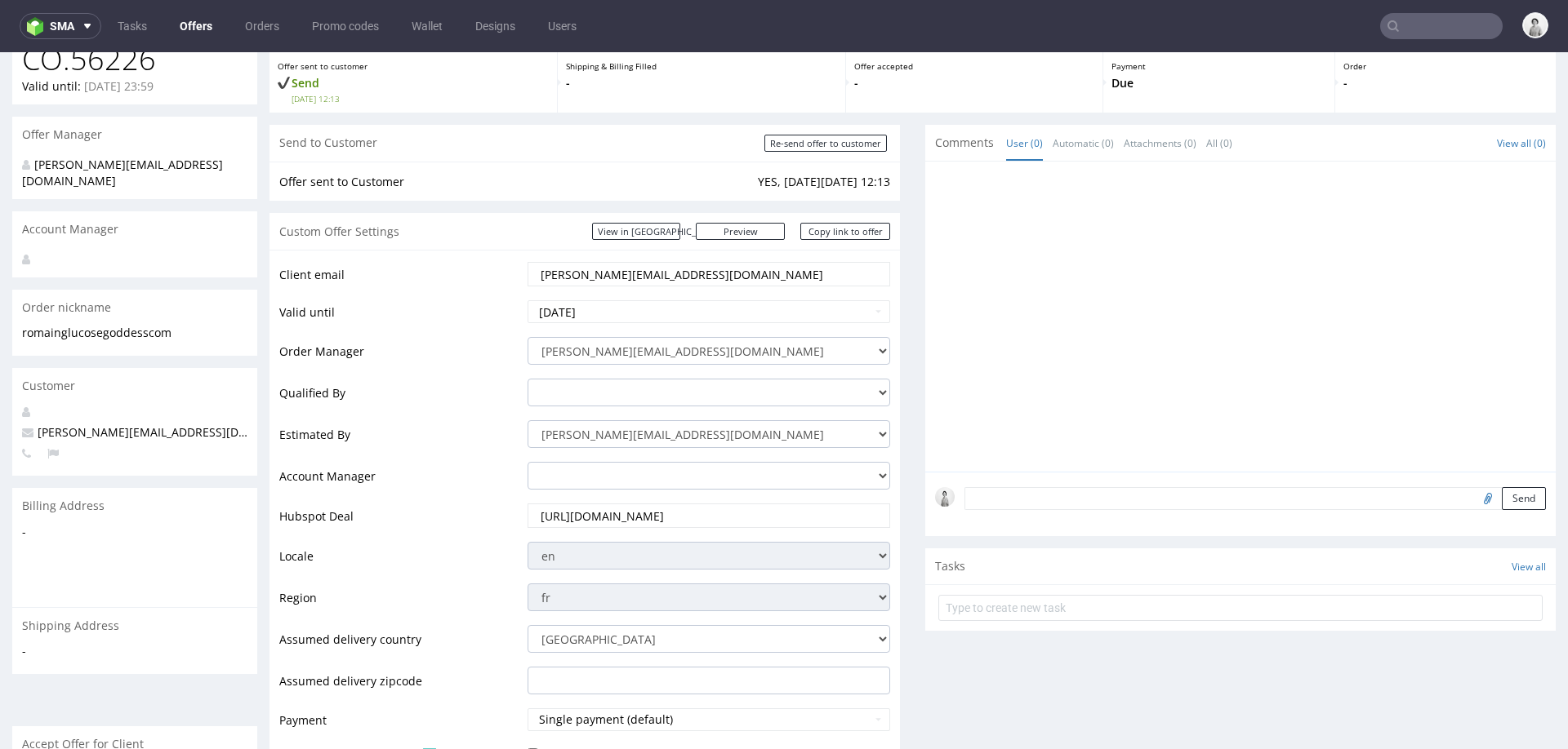
click at [666, 267] on input "[PERSON_NAME][EMAIL_ADDRESS][DOMAIN_NAME]" at bounding box center [708, 274] width 339 height 23
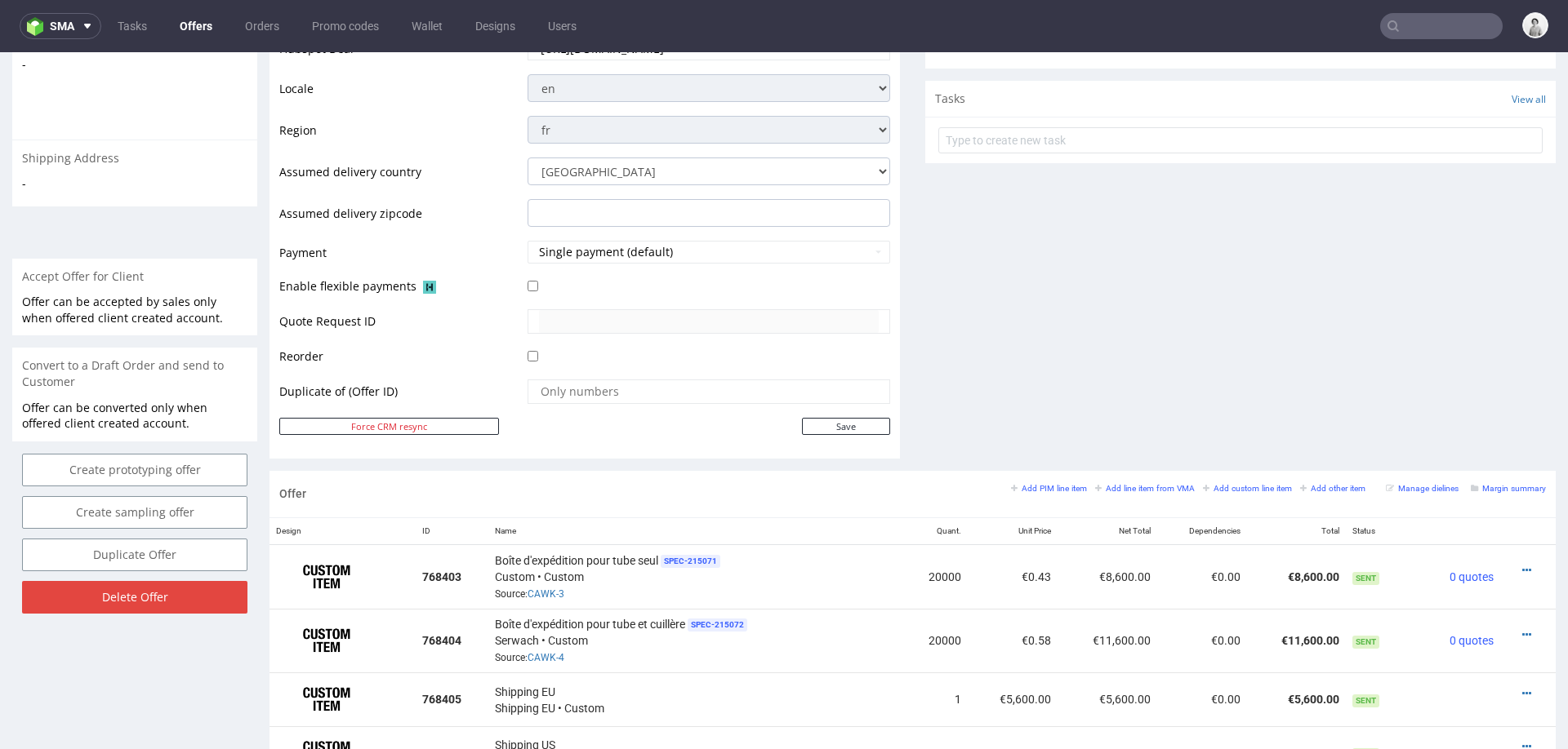
scroll to position [574, 0]
